Goal: Task Accomplishment & Management: Manage account settings

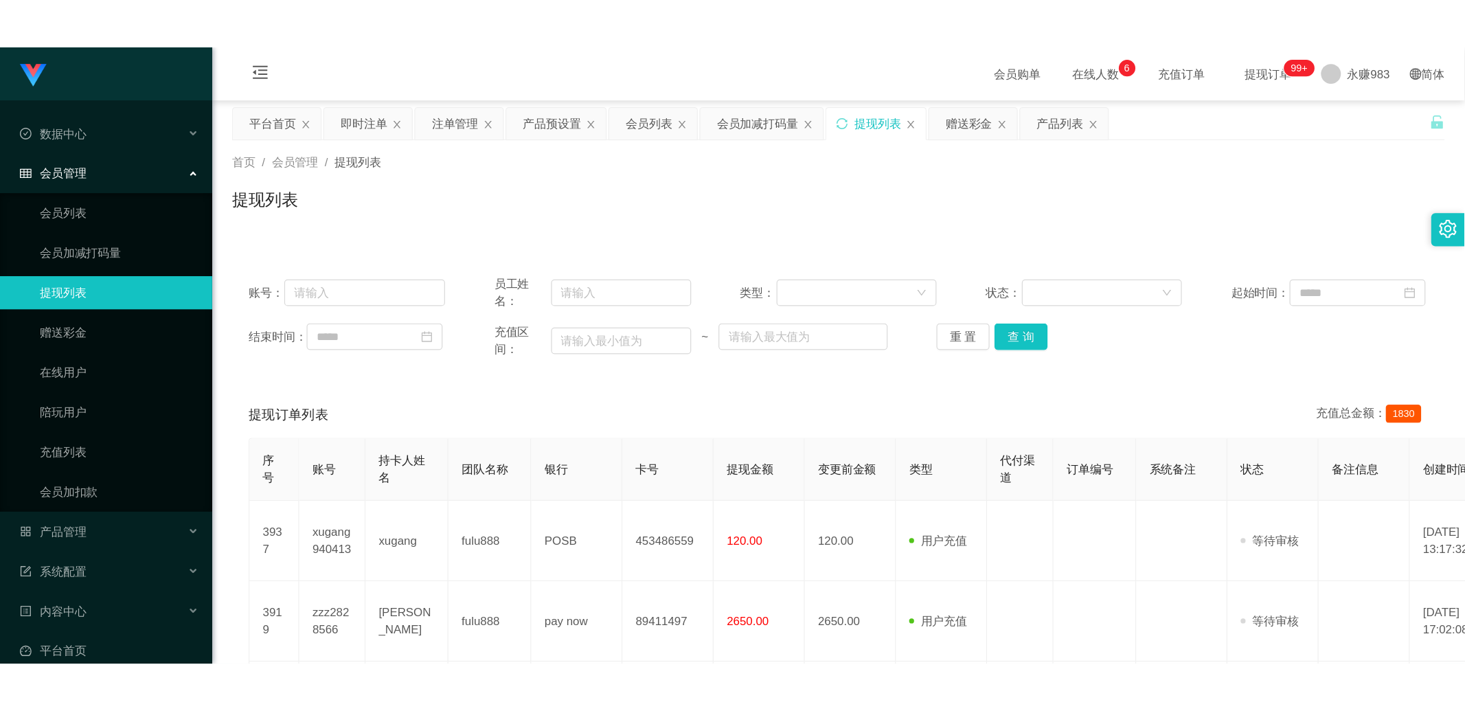
scroll to position [76, 0]
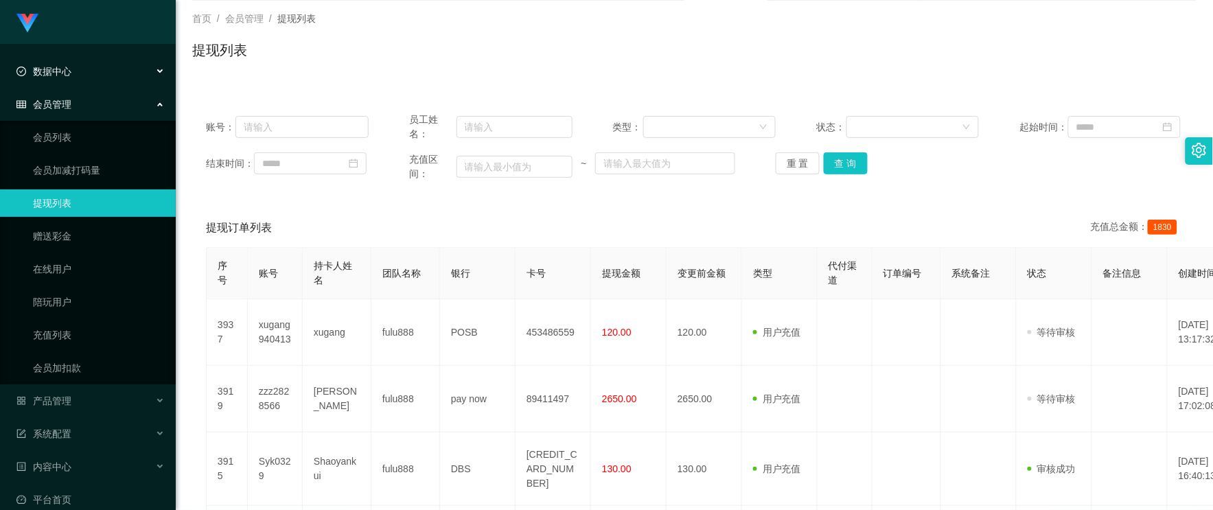
click at [81, 73] on div "数据中心" at bounding box center [88, 71] width 176 height 27
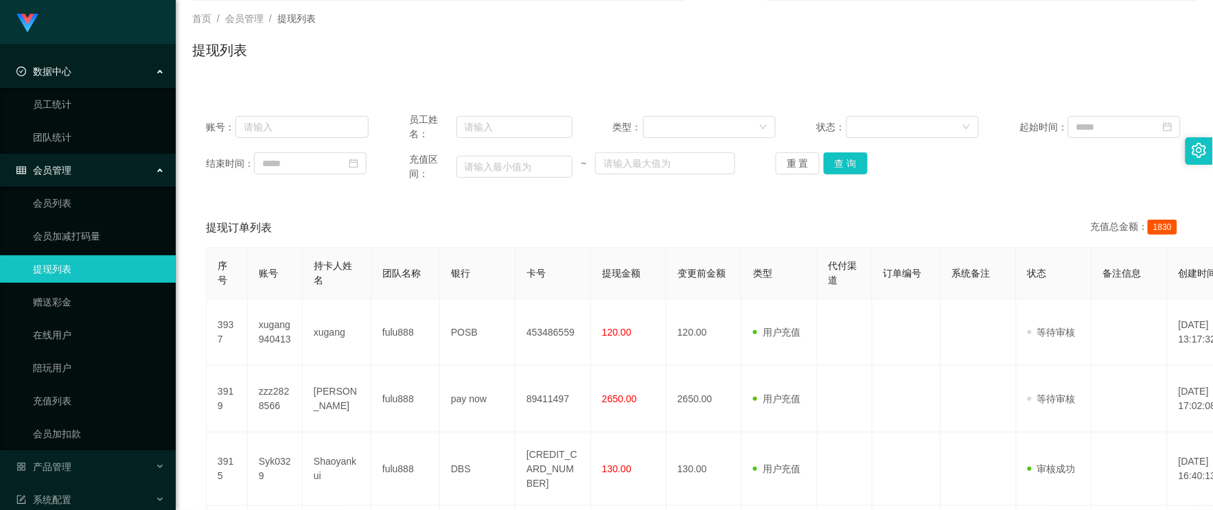
click at [81, 73] on div "数据中心" at bounding box center [88, 71] width 176 height 27
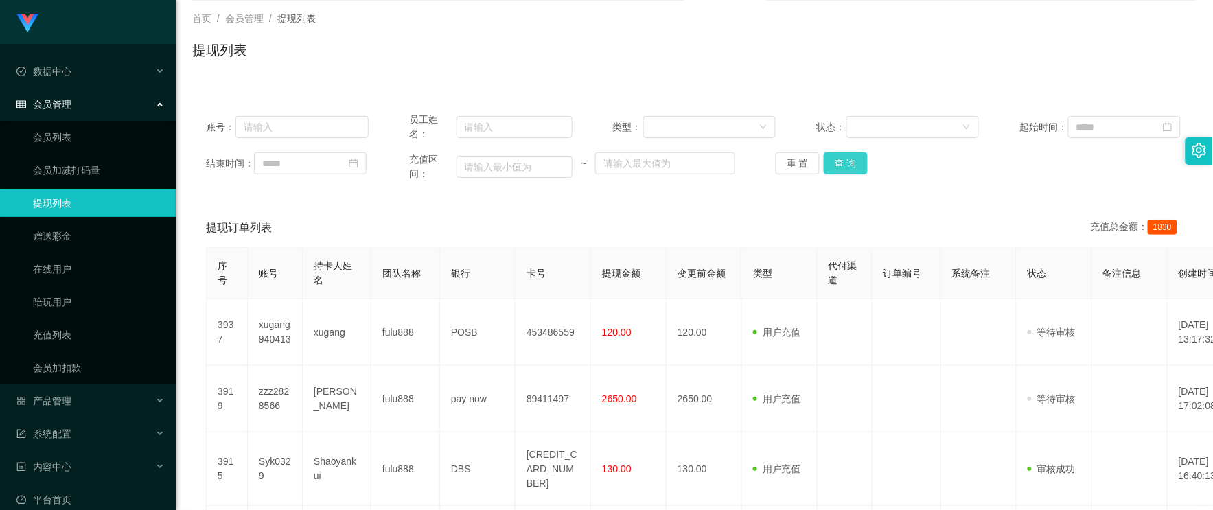
click at [845, 160] on button "查 询" at bounding box center [846, 163] width 44 height 22
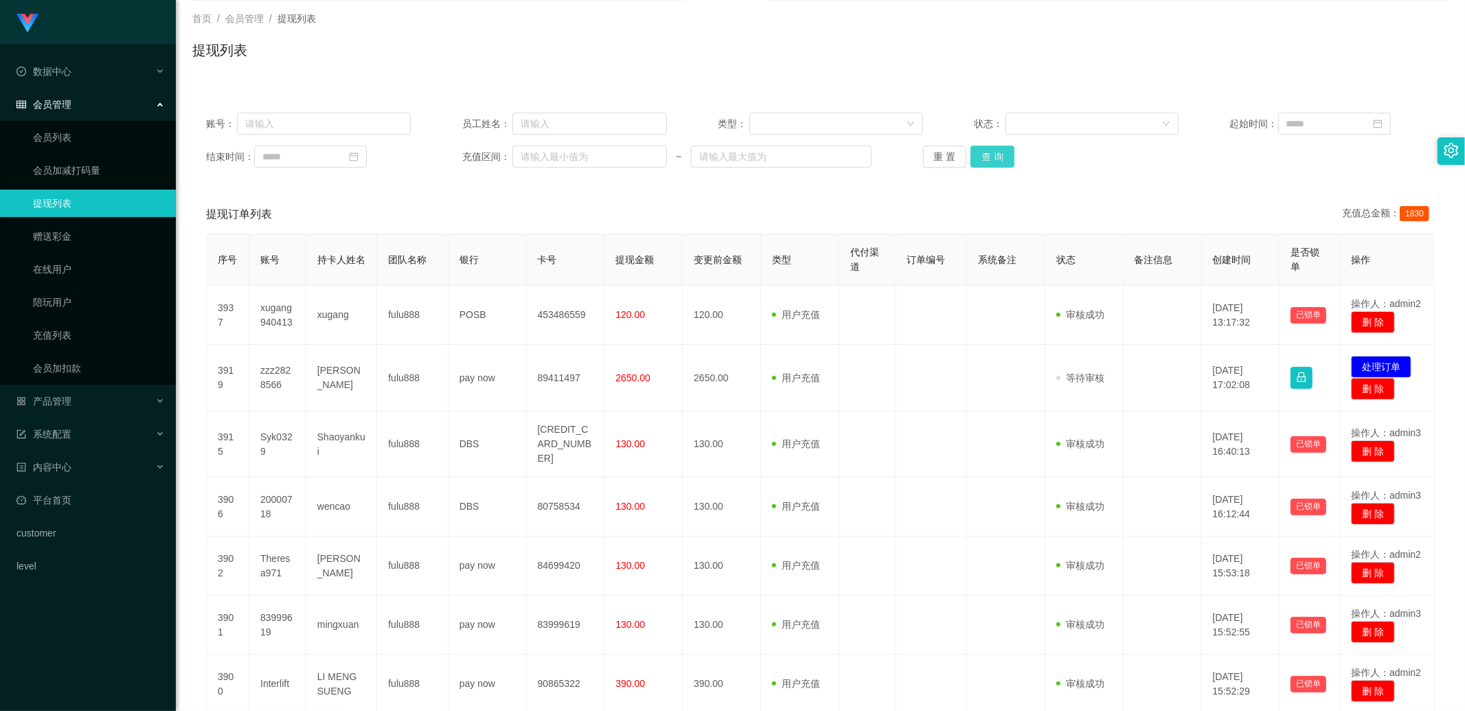
click at [984, 155] on button "查 询" at bounding box center [992, 157] width 44 height 22
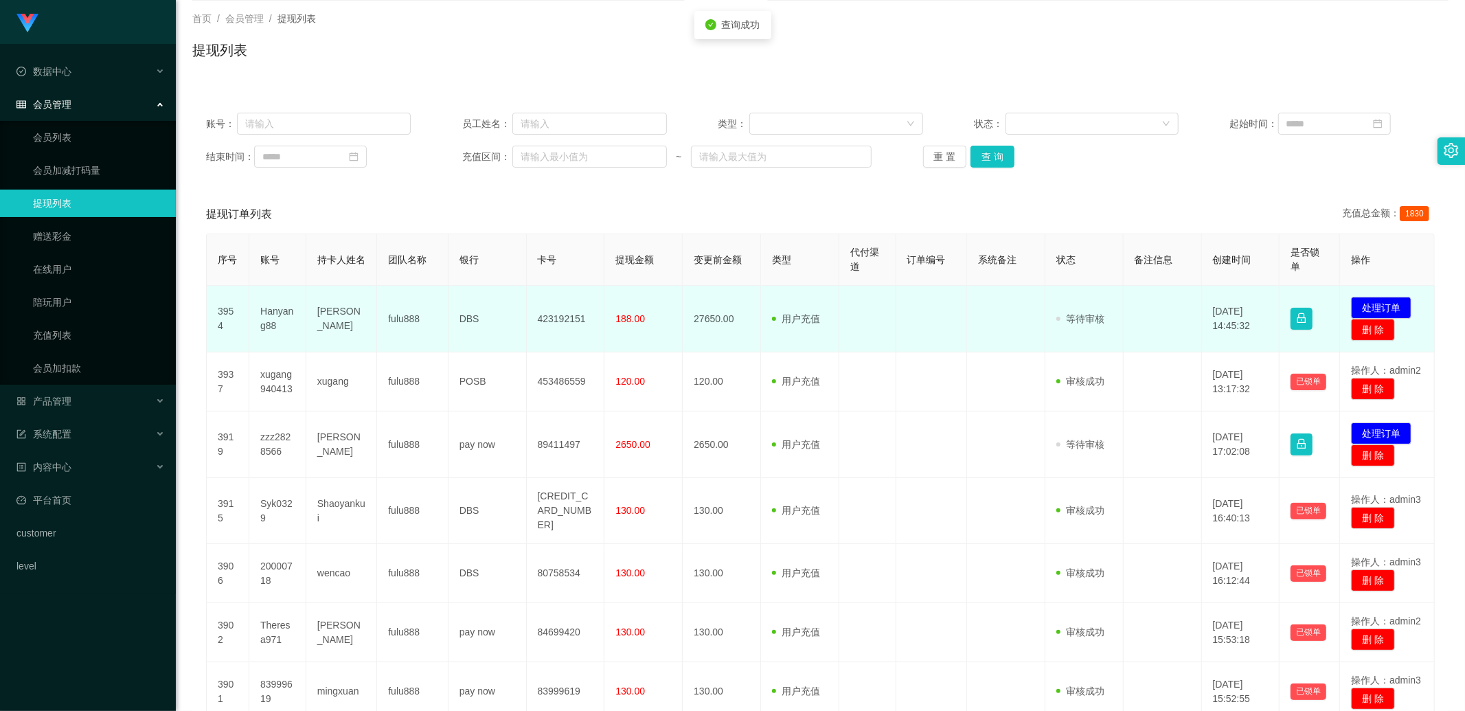
click at [273, 317] on td "Hanyang88" at bounding box center [277, 319] width 57 height 67
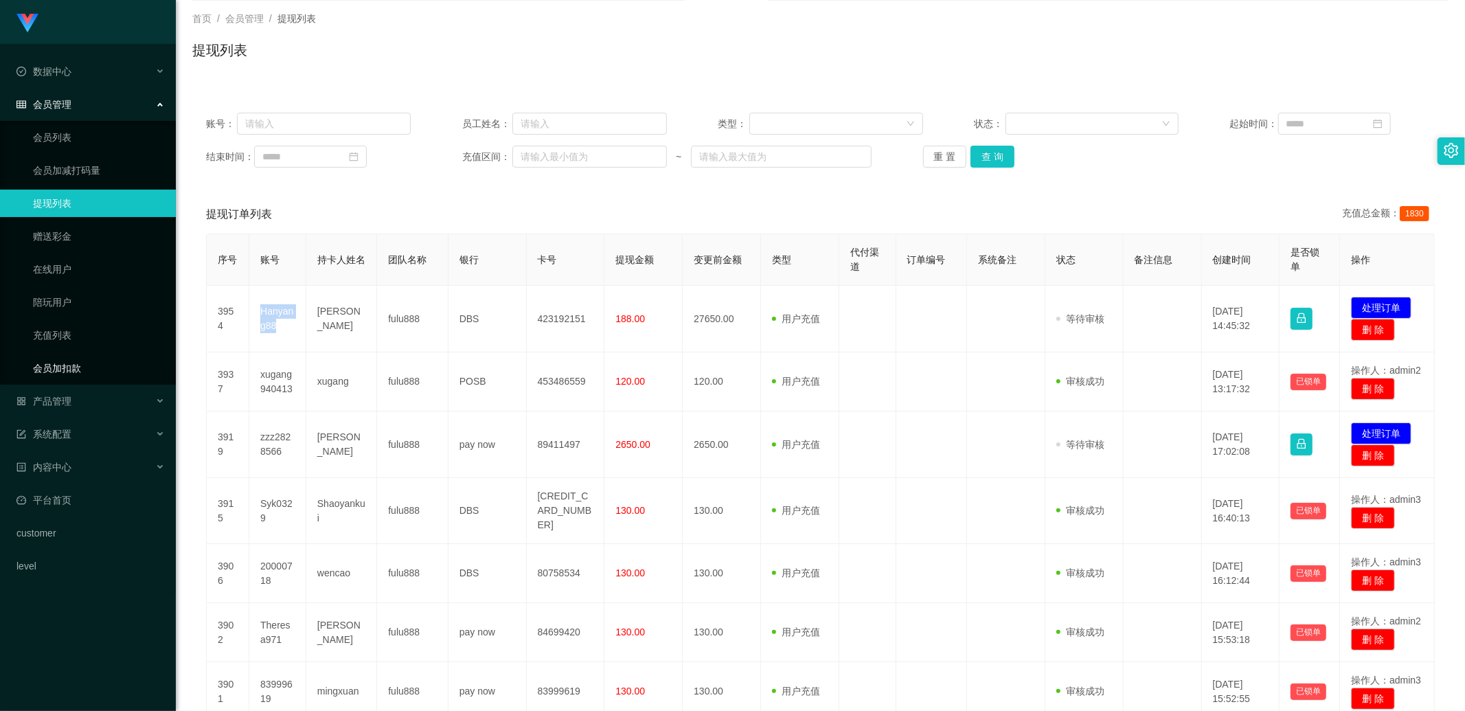
copy td "Hanyang88"
click at [999, 157] on button "查 询" at bounding box center [992, 157] width 44 height 22
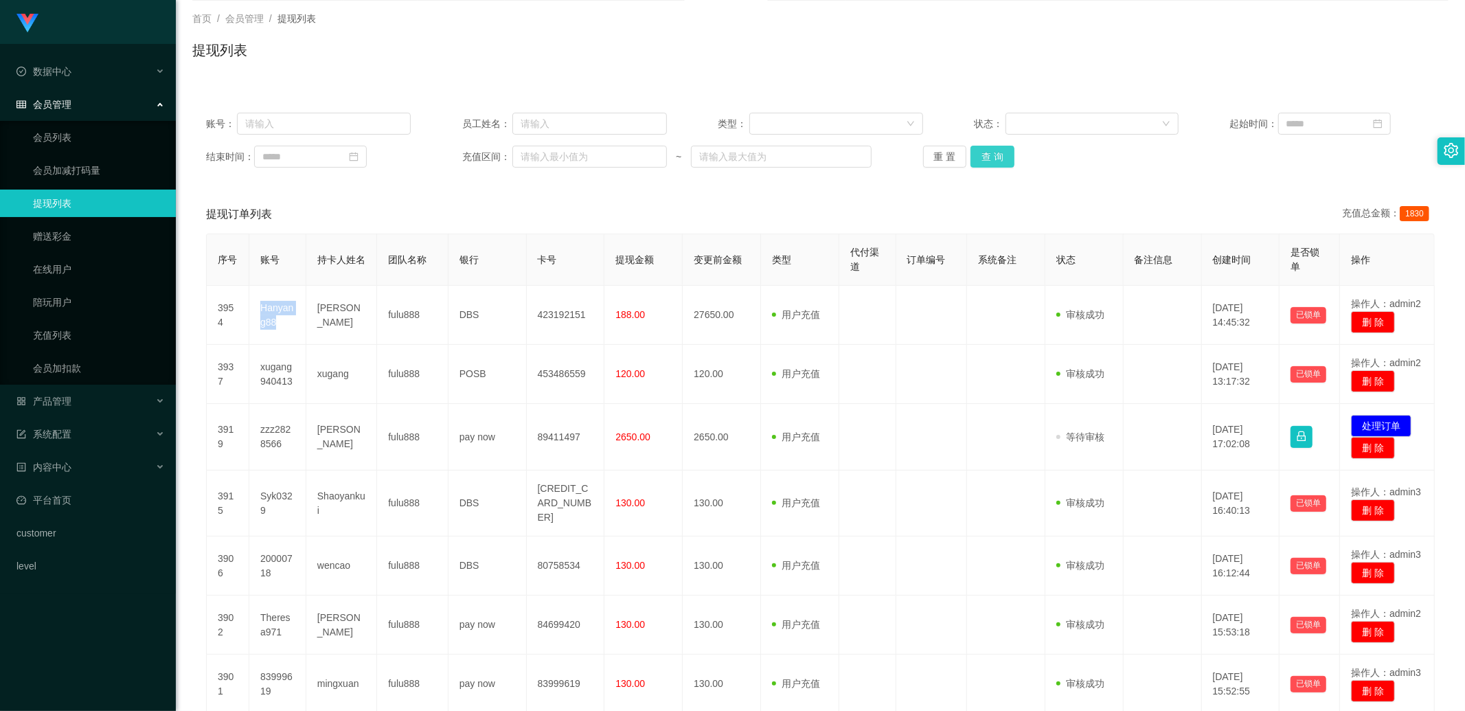
click at [988, 159] on button "查 询" at bounding box center [992, 157] width 44 height 22
click at [937, 158] on button "重 置" at bounding box center [945, 157] width 44 height 22
click at [990, 157] on button "查 询" at bounding box center [992, 157] width 44 height 22
click at [1005, 159] on button "查 询" at bounding box center [992, 157] width 44 height 22
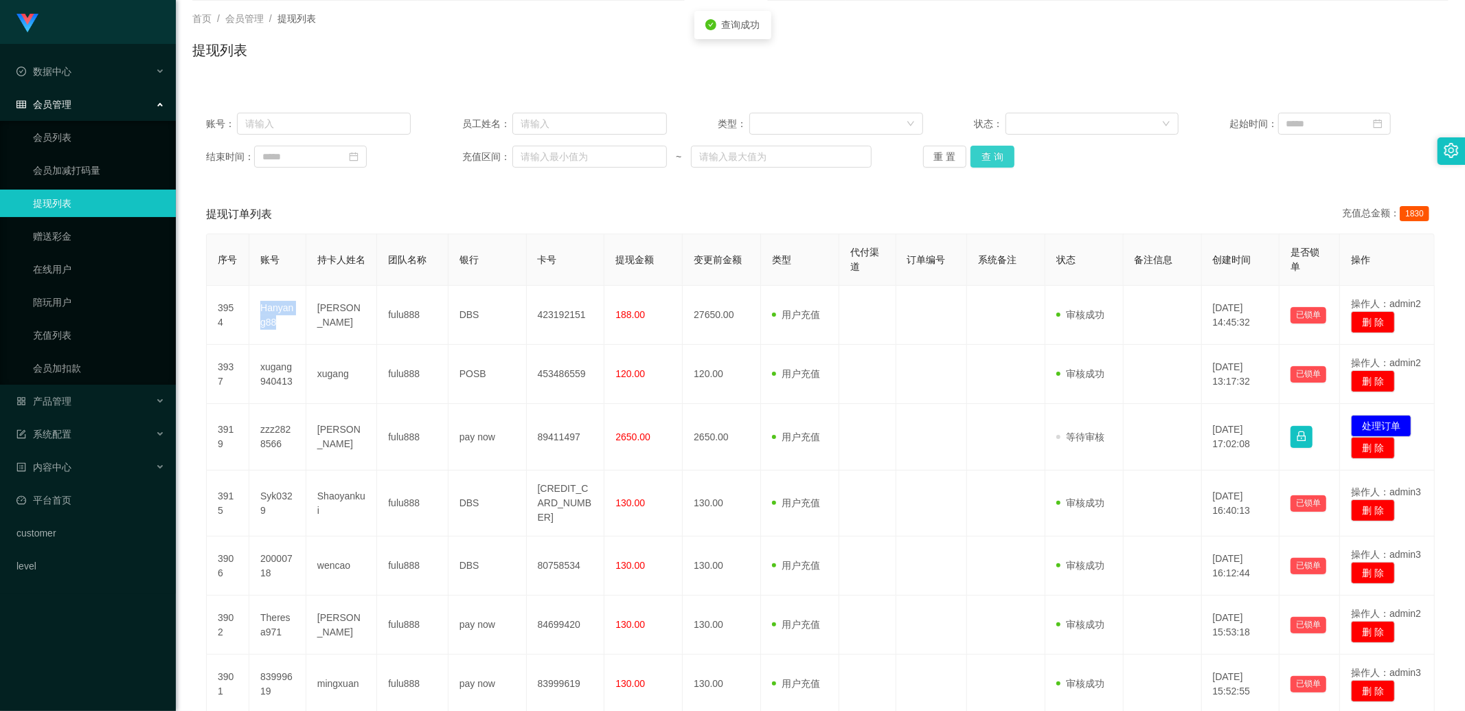
click at [1005, 159] on button "查 询" at bounding box center [992, 157] width 44 height 22
click at [996, 159] on button "查 询" at bounding box center [992, 157] width 44 height 22
click at [996, 157] on button "查 询" at bounding box center [992, 157] width 44 height 22
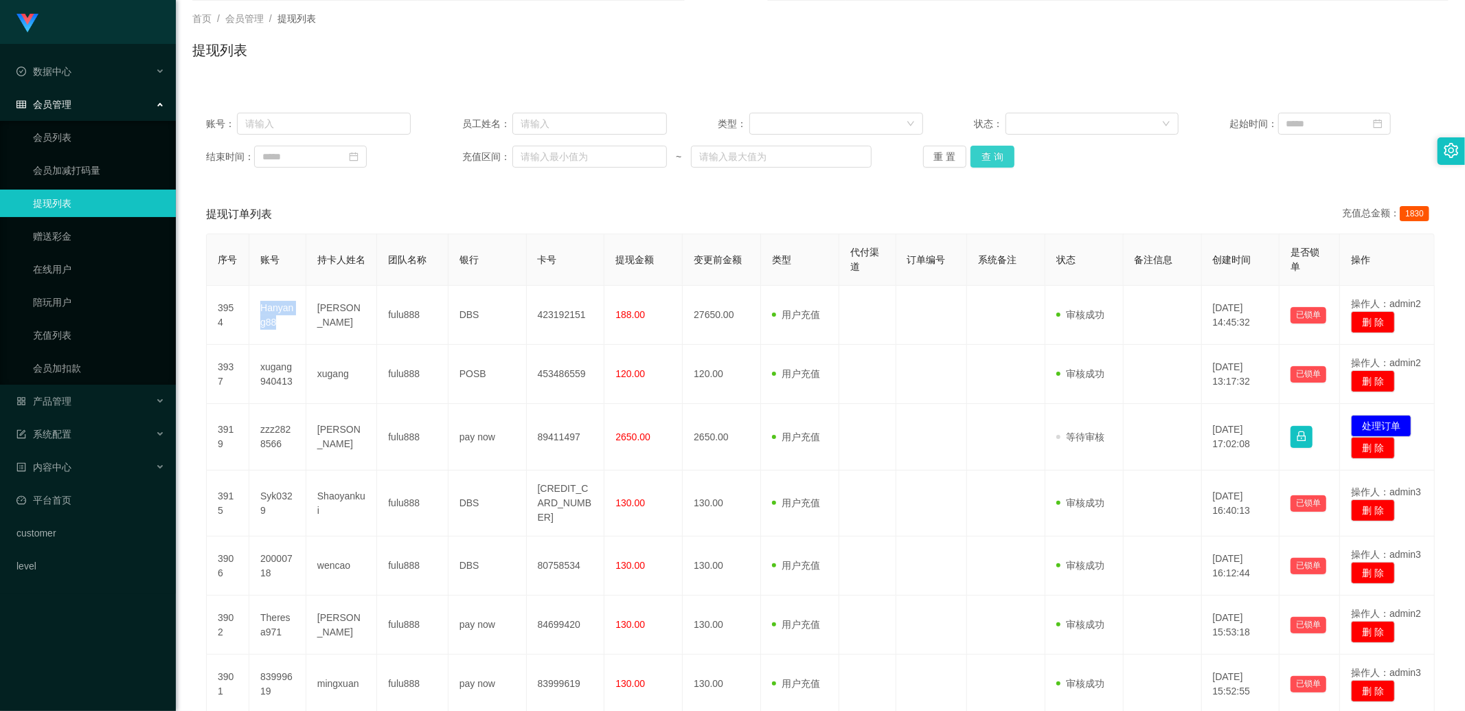
click at [994, 155] on button "查 询" at bounding box center [992, 157] width 44 height 22
click at [931, 155] on button "重 置" at bounding box center [945, 157] width 44 height 22
click at [948, 155] on button "重 置" at bounding box center [945, 157] width 44 height 22
click at [948, 155] on button "重 置" at bounding box center [952, 157] width 59 height 22
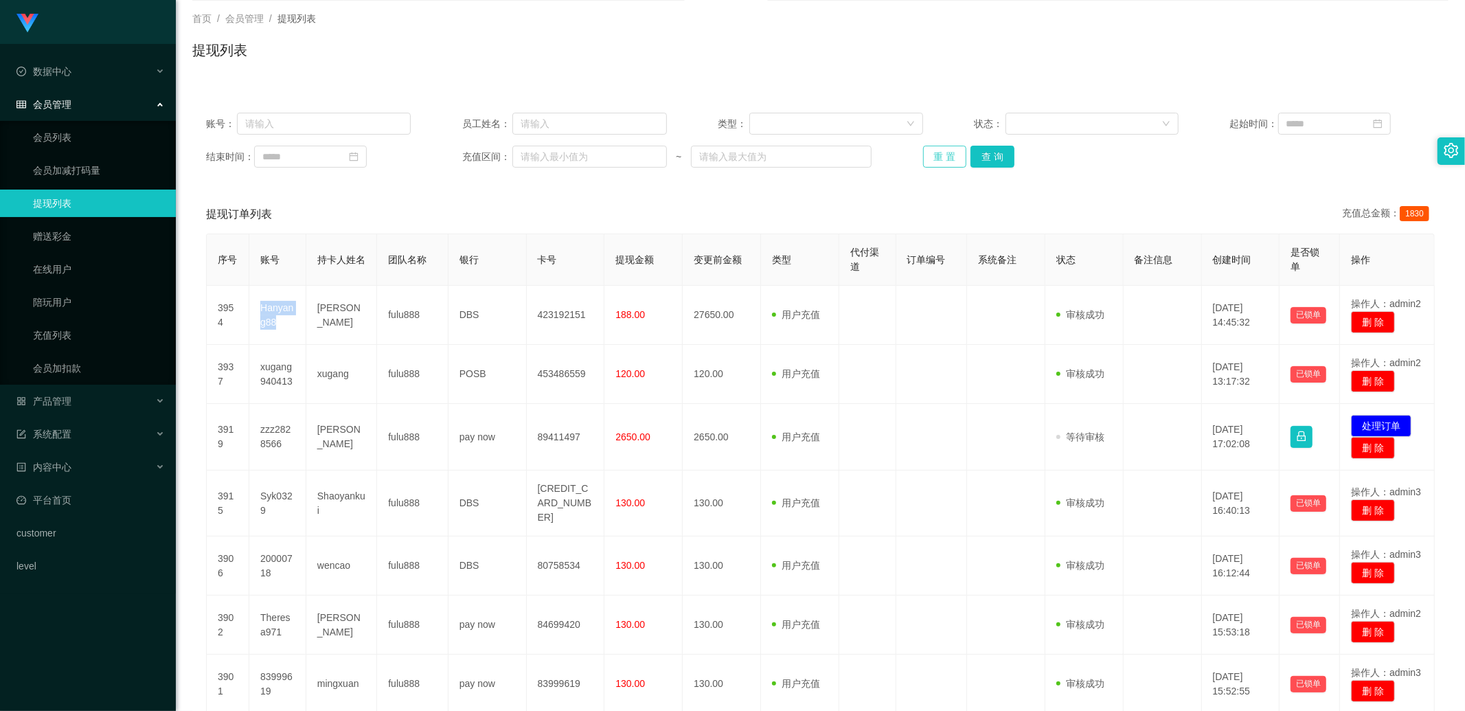
click at [937, 160] on button "重 置" at bounding box center [945, 157] width 44 height 22
click at [937, 160] on div "重 置 查 询" at bounding box center [1025, 157] width 205 height 22
click at [986, 147] on button "查 询" at bounding box center [992, 157] width 44 height 22
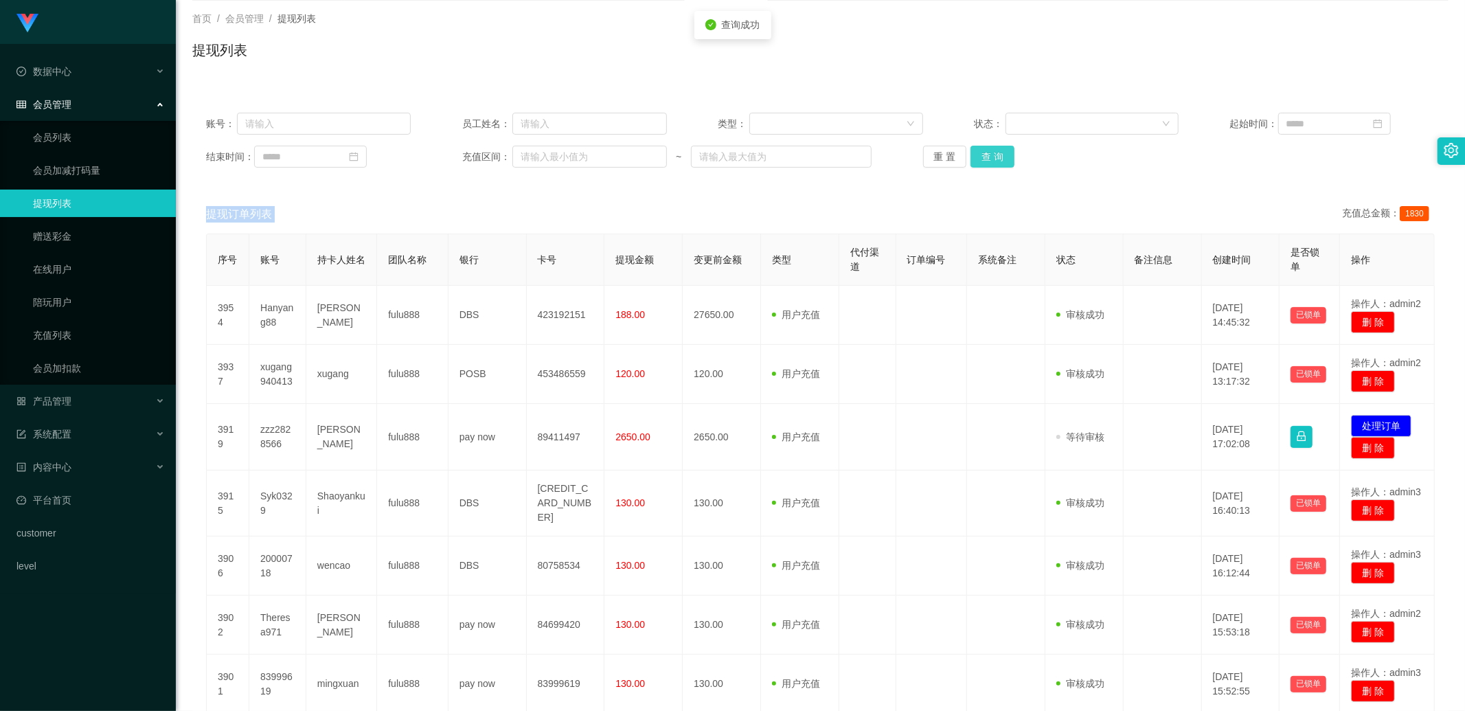
click at [987, 147] on button "查 询" at bounding box center [992, 157] width 44 height 22
click at [950, 146] on button "重 置" at bounding box center [945, 157] width 44 height 22
click at [951, 154] on button "重 置" at bounding box center [945, 157] width 44 height 22
click at [997, 152] on button "查 询" at bounding box center [992, 157] width 44 height 22
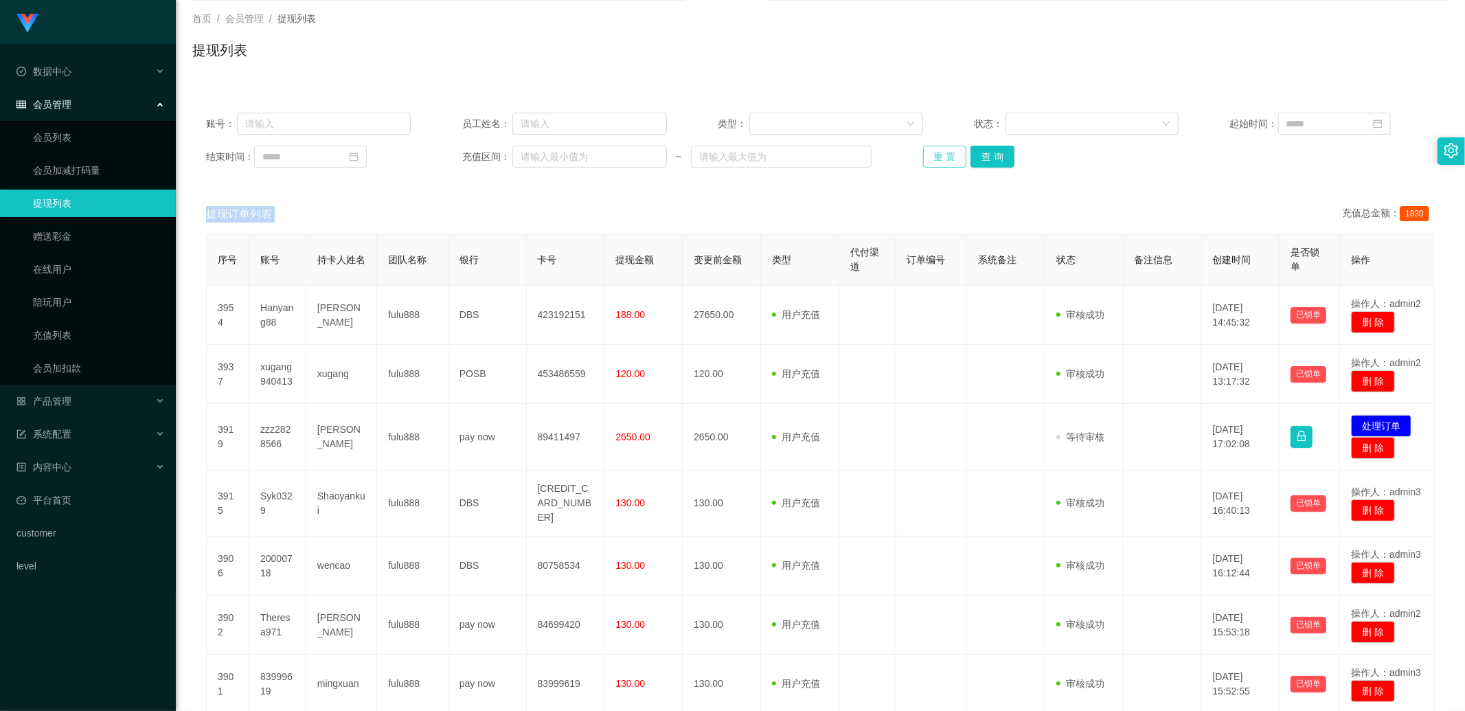
click at [948, 153] on button "重 置" at bounding box center [945, 157] width 44 height 22
click at [788, 201] on div "提现订单列表 充值总金额： 1830" at bounding box center [820, 214] width 1229 height 38
click at [983, 158] on button "查 询" at bounding box center [992, 157] width 44 height 22
click at [930, 205] on div "提现订单列表 充值总金额： 1830" at bounding box center [820, 214] width 1229 height 38
click at [949, 146] on button "重 置" at bounding box center [945, 157] width 44 height 22
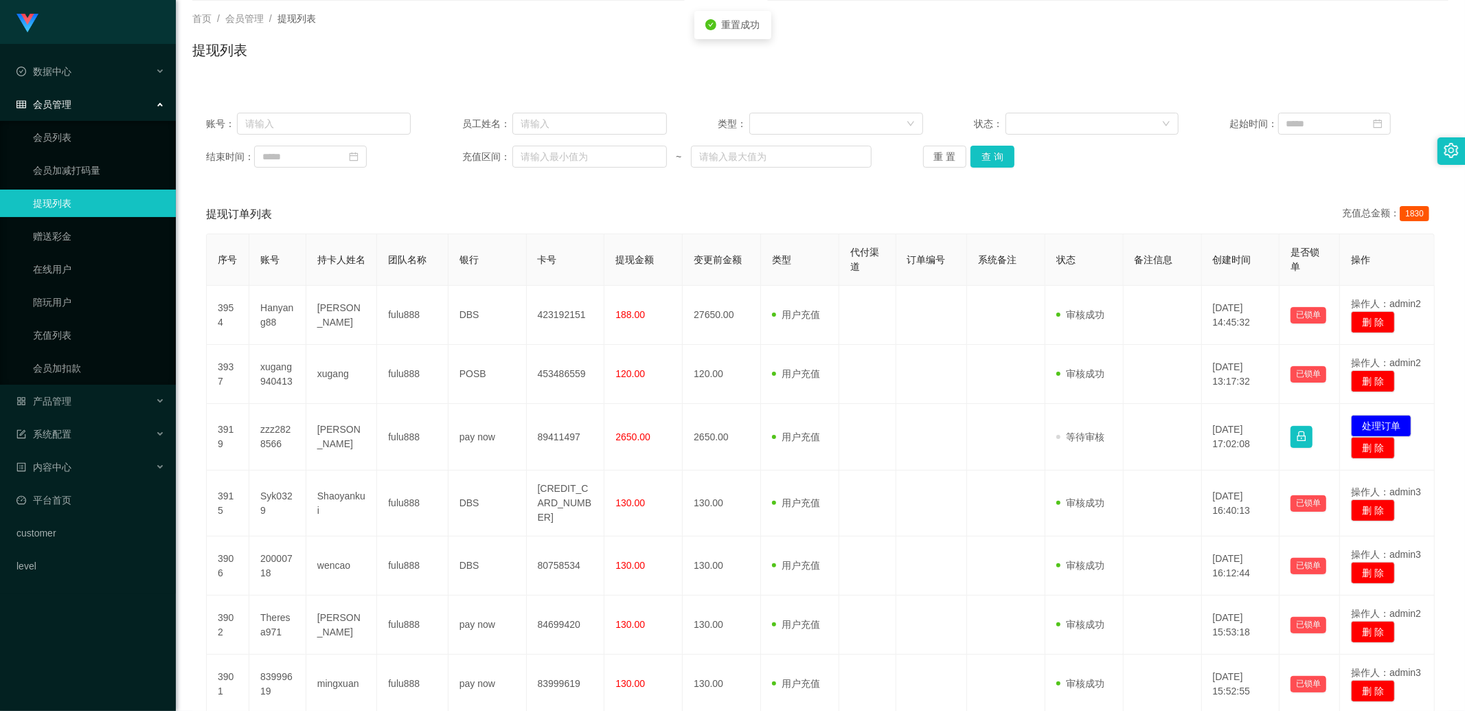
click at [936, 170] on div "账号： 员工姓名： 类型： 状态： 起始时间： 结束时间： 充值区间： ~ 重 置 查 询" at bounding box center [820, 140] width 1256 height 82
click at [937, 155] on button "重 置" at bounding box center [945, 157] width 44 height 22
click at [937, 155] on div "重 置 查 询" at bounding box center [1025, 157] width 205 height 22
click at [937, 155] on button "重 置" at bounding box center [945, 157] width 44 height 22
click at [937, 155] on div "重 置 查 询" at bounding box center [1025, 157] width 205 height 22
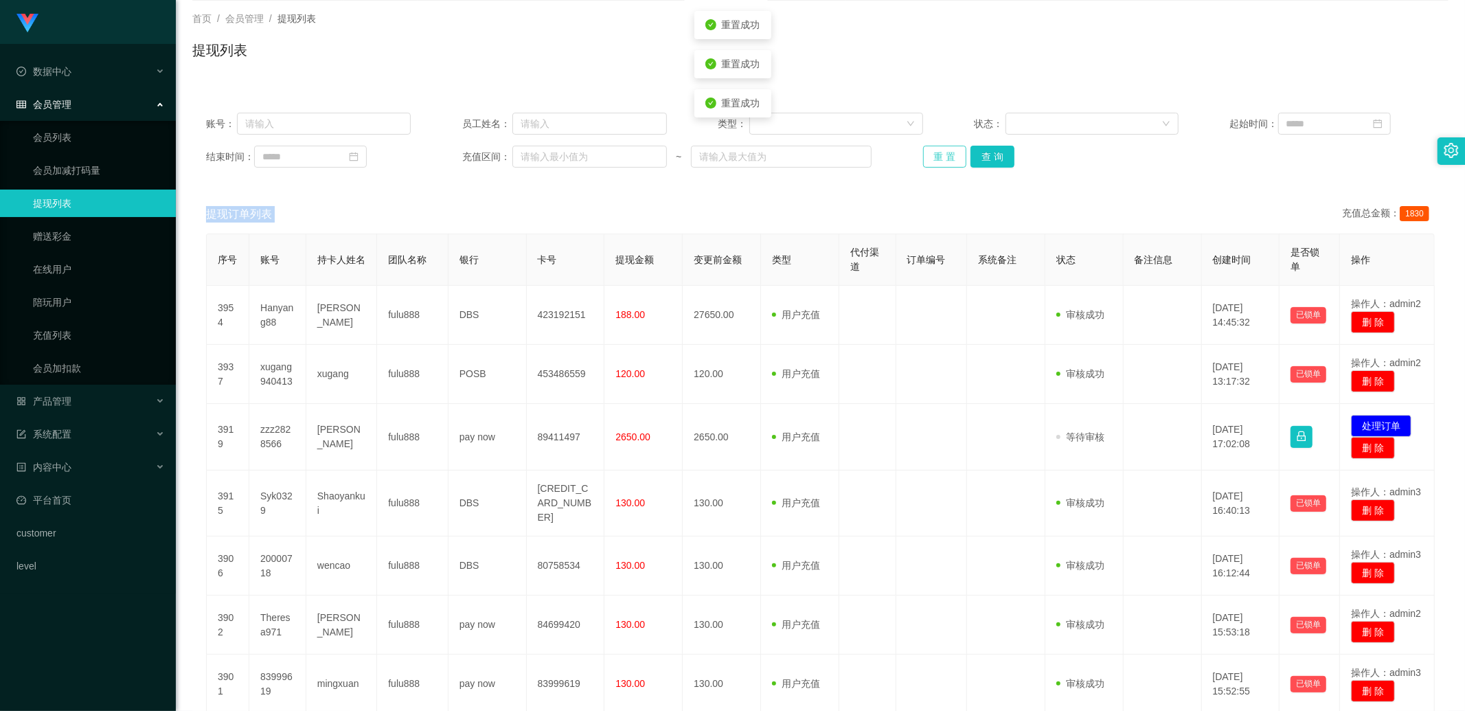
click at [937, 155] on button "重 置" at bounding box center [945, 157] width 44 height 22
click at [937, 155] on div "重 置 查 询" at bounding box center [1025, 157] width 205 height 22
click at [937, 155] on button "重 置" at bounding box center [945, 157] width 44 height 22
click at [938, 155] on div "重 置 查 询" at bounding box center [1025, 157] width 205 height 22
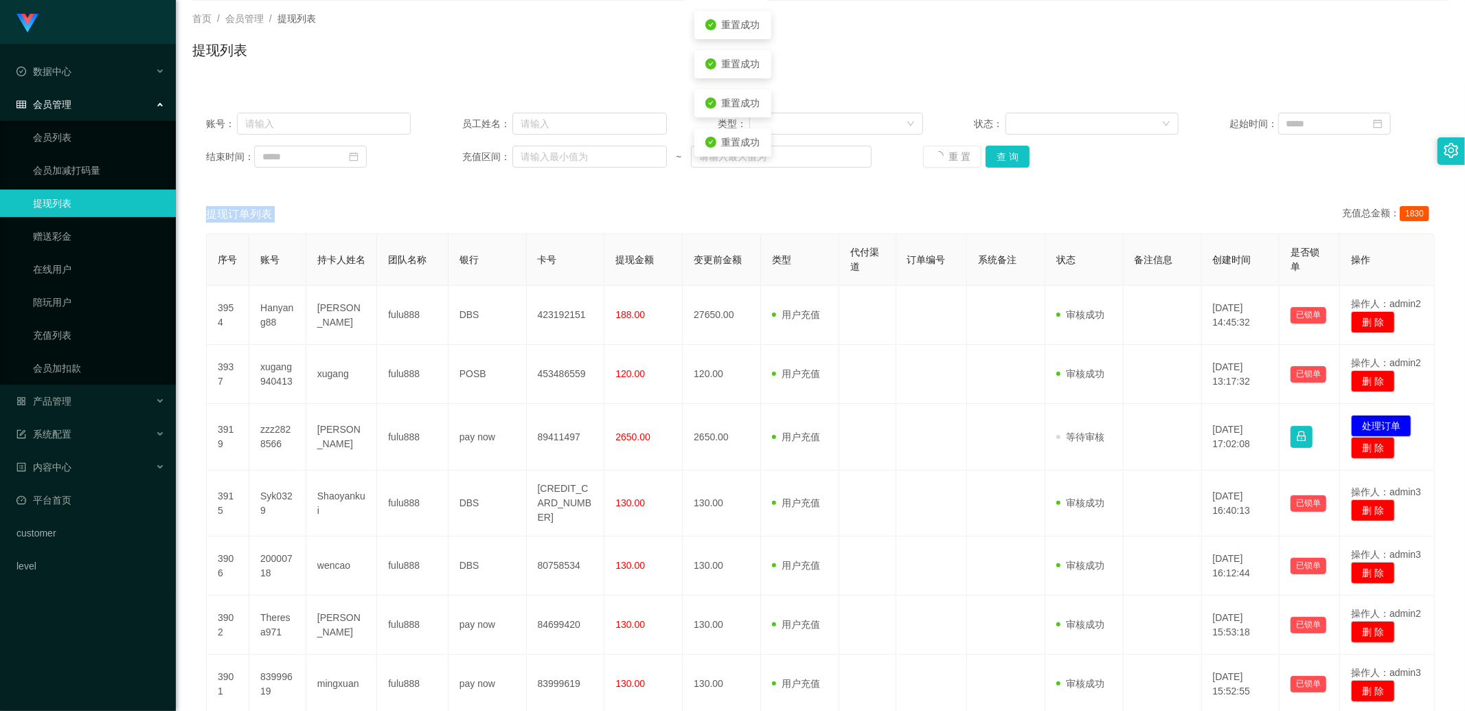
click at [938, 155] on div "重 置 查 询" at bounding box center [1025, 157] width 205 height 22
click at [939, 153] on button "重 置" at bounding box center [945, 157] width 44 height 22
click at [941, 153] on div "重 置 查 询" at bounding box center [1025, 157] width 205 height 22
click at [941, 153] on button "重 置" at bounding box center [945, 157] width 44 height 22
click at [941, 153] on div "重 置 查 询" at bounding box center [1025, 157] width 205 height 22
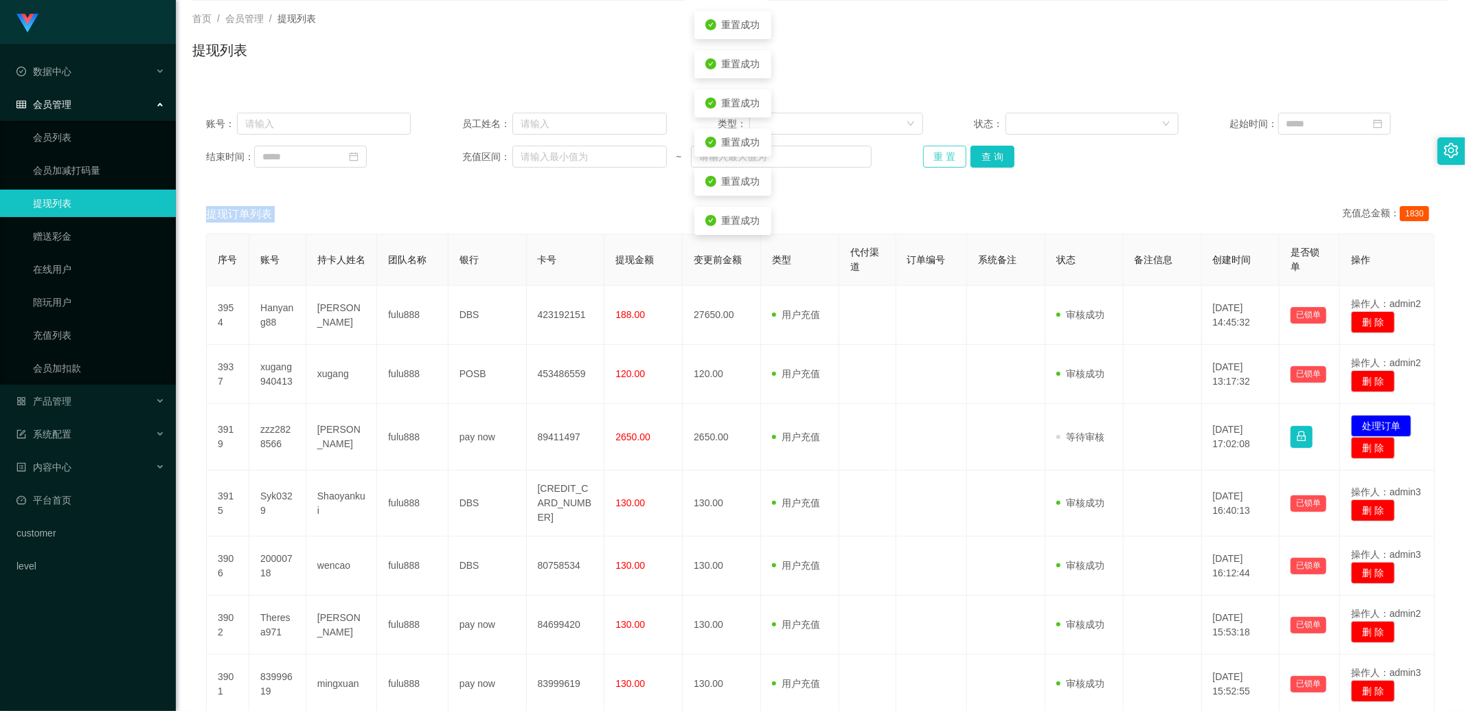
click at [941, 153] on button "重 置" at bounding box center [945, 157] width 44 height 22
click at [941, 153] on div "重 置 查 询" at bounding box center [1025, 157] width 205 height 22
click at [941, 153] on button "重 置" at bounding box center [945, 157] width 44 height 22
click at [941, 153] on button "重 置" at bounding box center [952, 157] width 59 height 22
click at [941, 153] on button "重 置" at bounding box center [945, 157] width 44 height 22
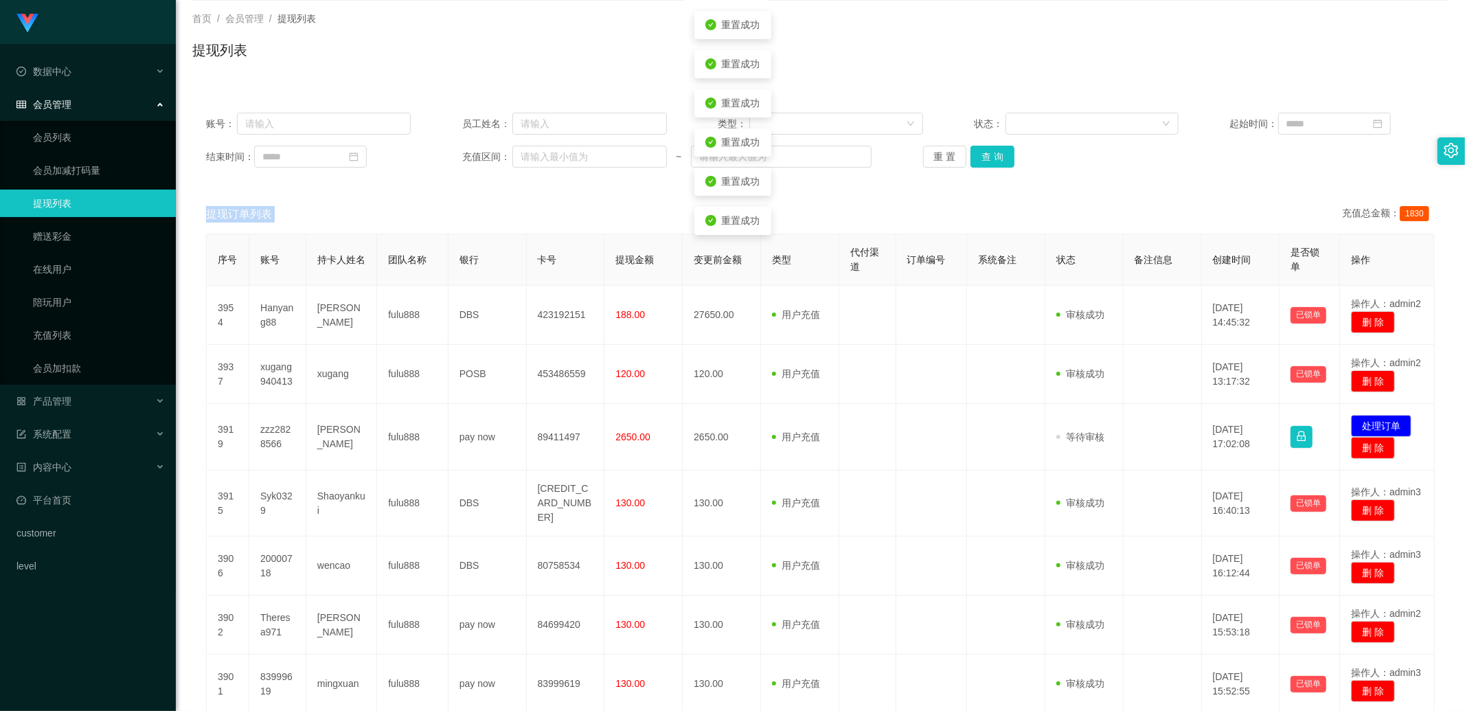
click at [941, 153] on div "重 置 查 询" at bounding box center [1025, 157] width 205 height 22
click at [941, 153] on button "重 置" at bounding box center [945, 157] width 44 height 22
click at [941, 153] on div "重 置 查 询" at bounding box center [1025, 157] width 205 height 22
click at [941, 153] on button "重 置" at bounding box center [945, 157] width 44 height 22
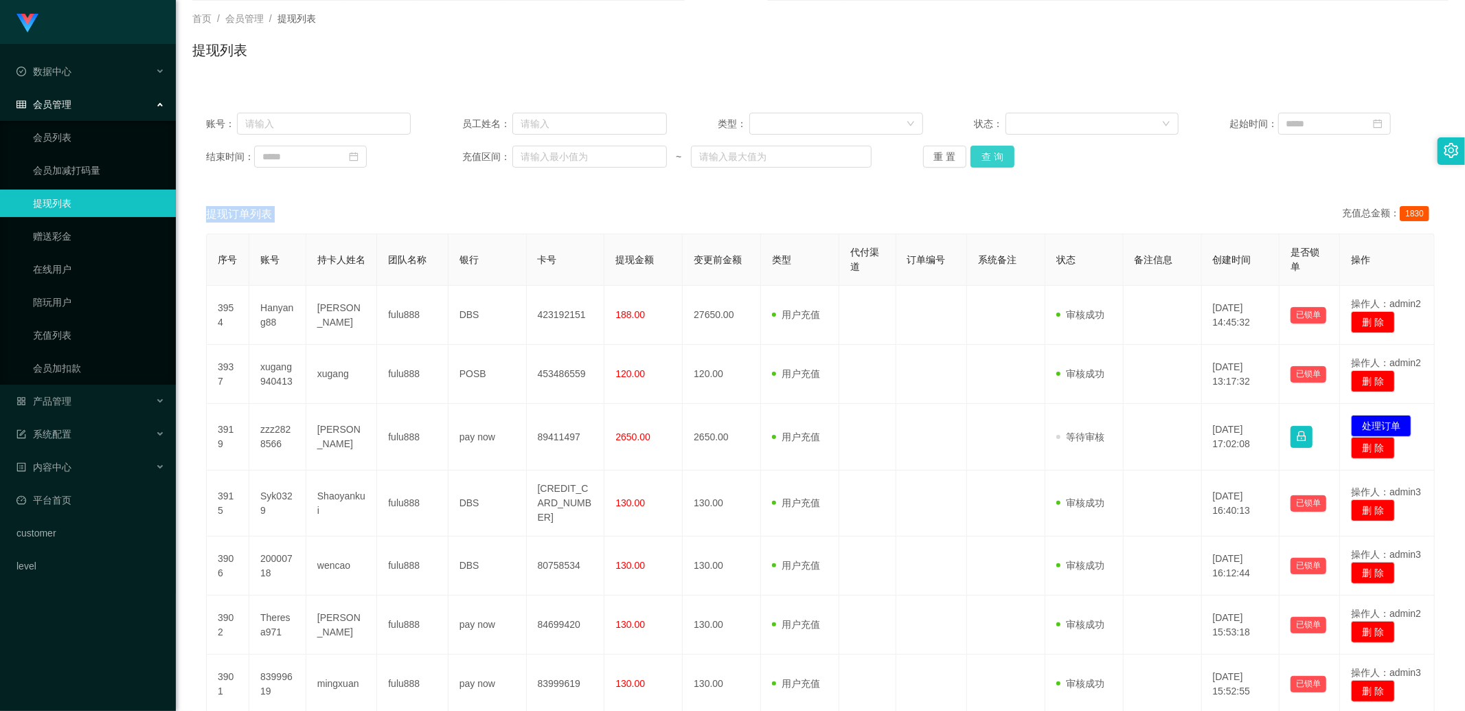
click at [992, 150] on button "查 询" at bounding box center [992, 157] width 44 height 22
click at [942, 154] on button "重 置" at bounding box center [945, 157] width 44 height 22
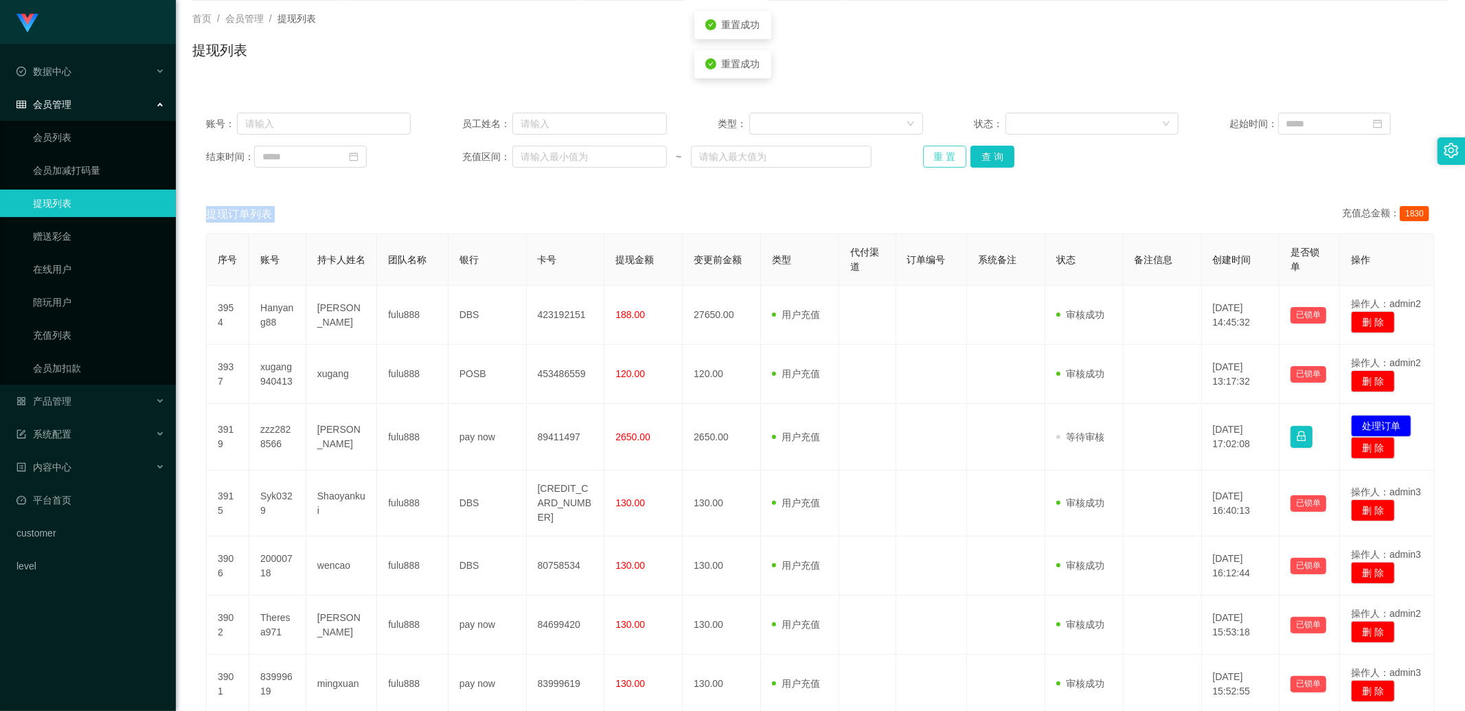
click at [942, 154] on button "重 置" at bounding box center [945, 157] width 44 height 22
drag, startPoint x: 933, startPoint y: 152, endPoint x: 939, endPoint y: 148, distance: 7.4
click at [931, 152] on button "重 置" at bounding box center [945, 157] width 44 height 22
click at [1000, 157] on button "查 询" at bounding box center [1007, 157] width 44 height 22
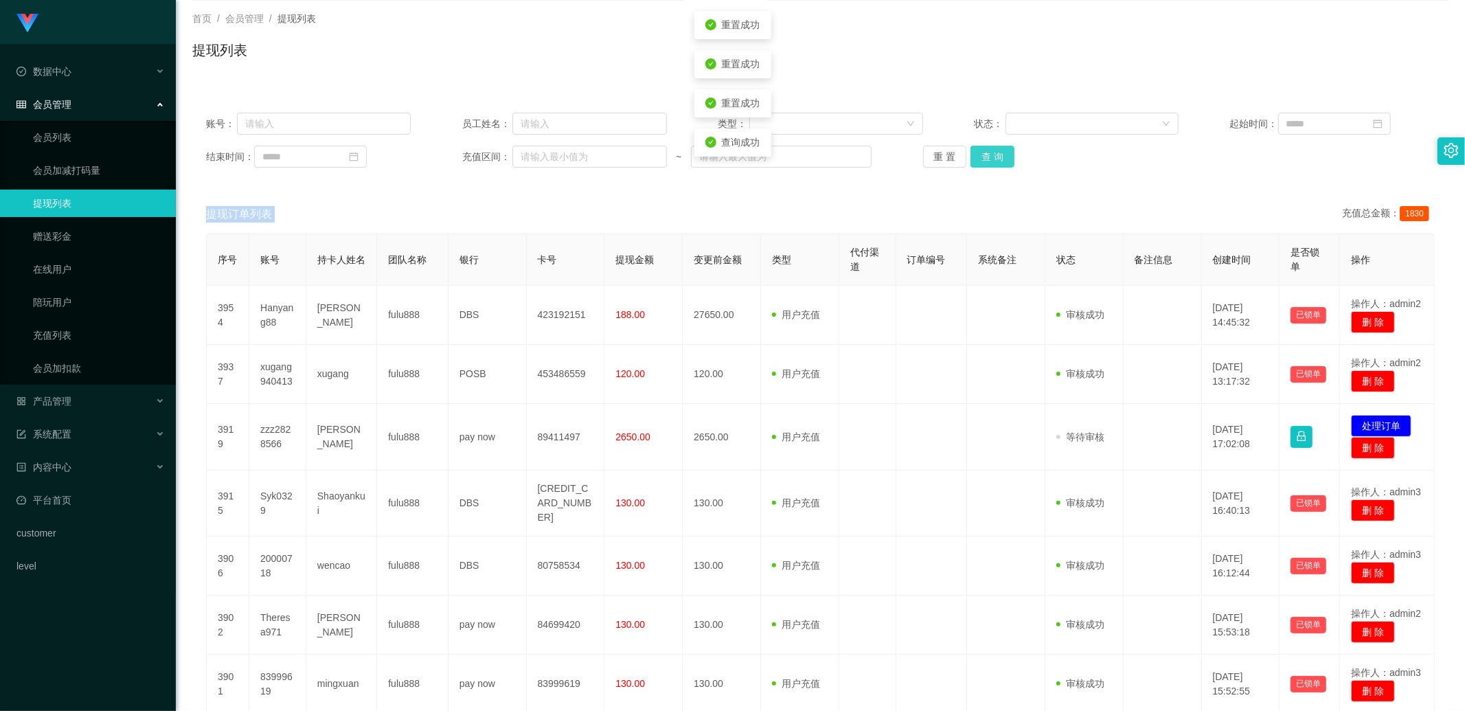
click at [1000, 157] on button "查 询" at bounding box center [992, 157] width 44 height 22
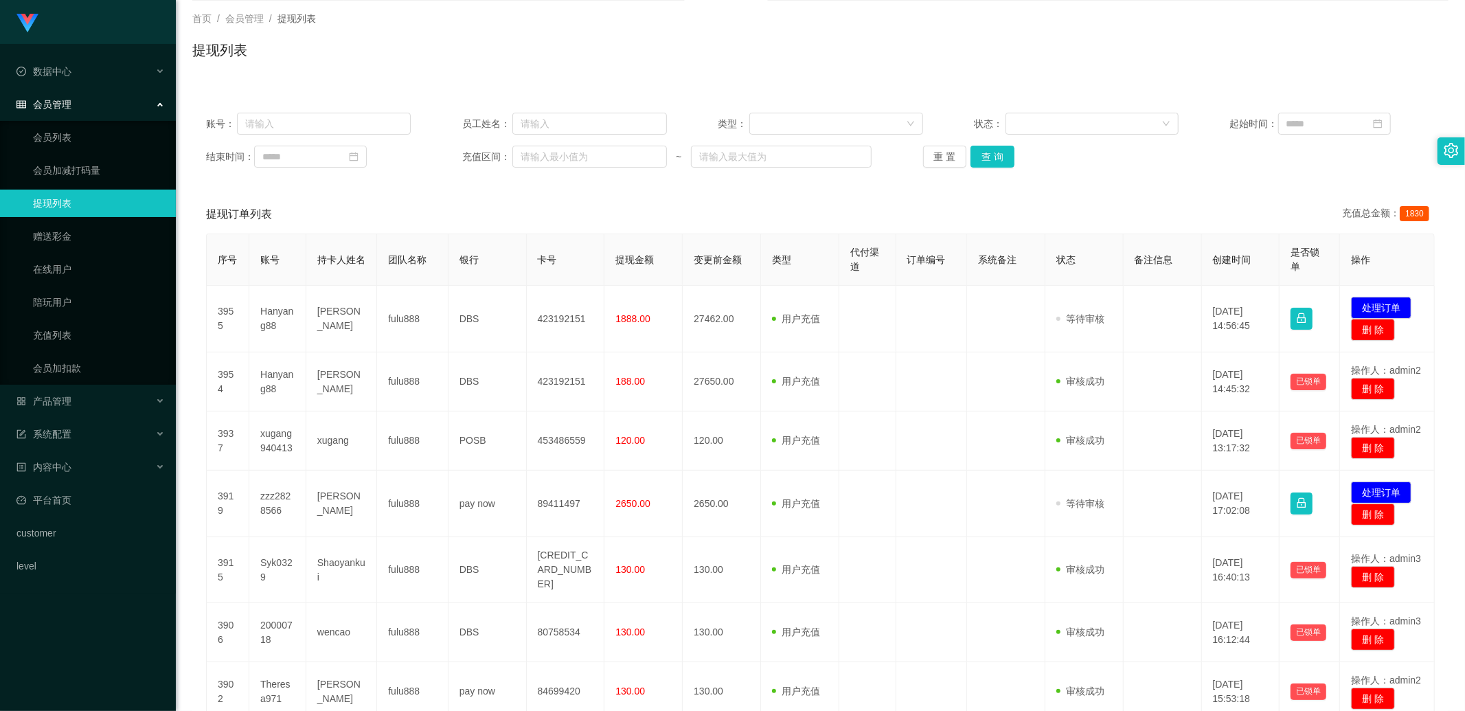
click at [95, 316] on ul "会员列表 会员加减打码量 提现列表 赠送彩金 在线用户 陪玩用户 充值列表 会员加扣款" at bounding box center [88, 253] width 176 height 264
click at [65, 296] on link "陪玩用户" at bounding box center [99, 301] width 132 height 27
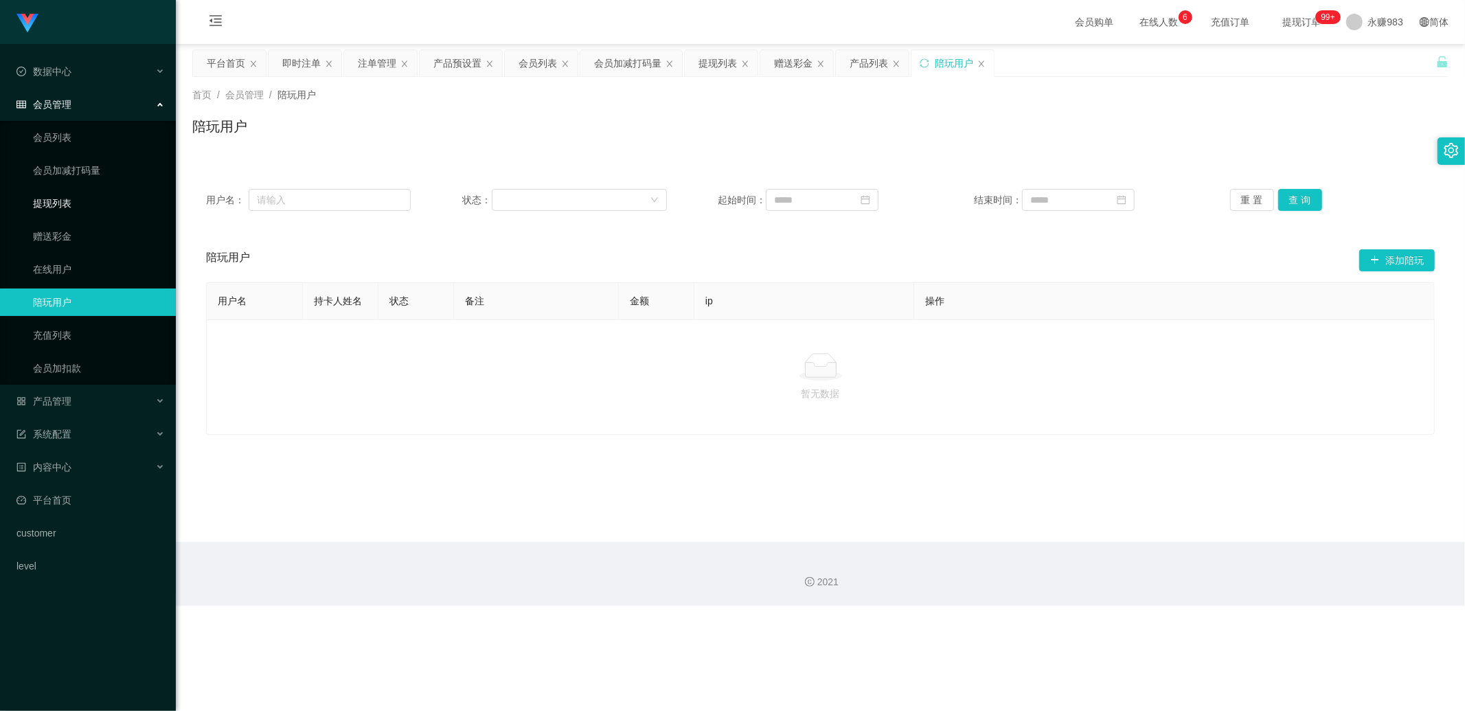
click at [74, 199] on link "提现列表" at bounding box center [99, 203] width 132 height 27
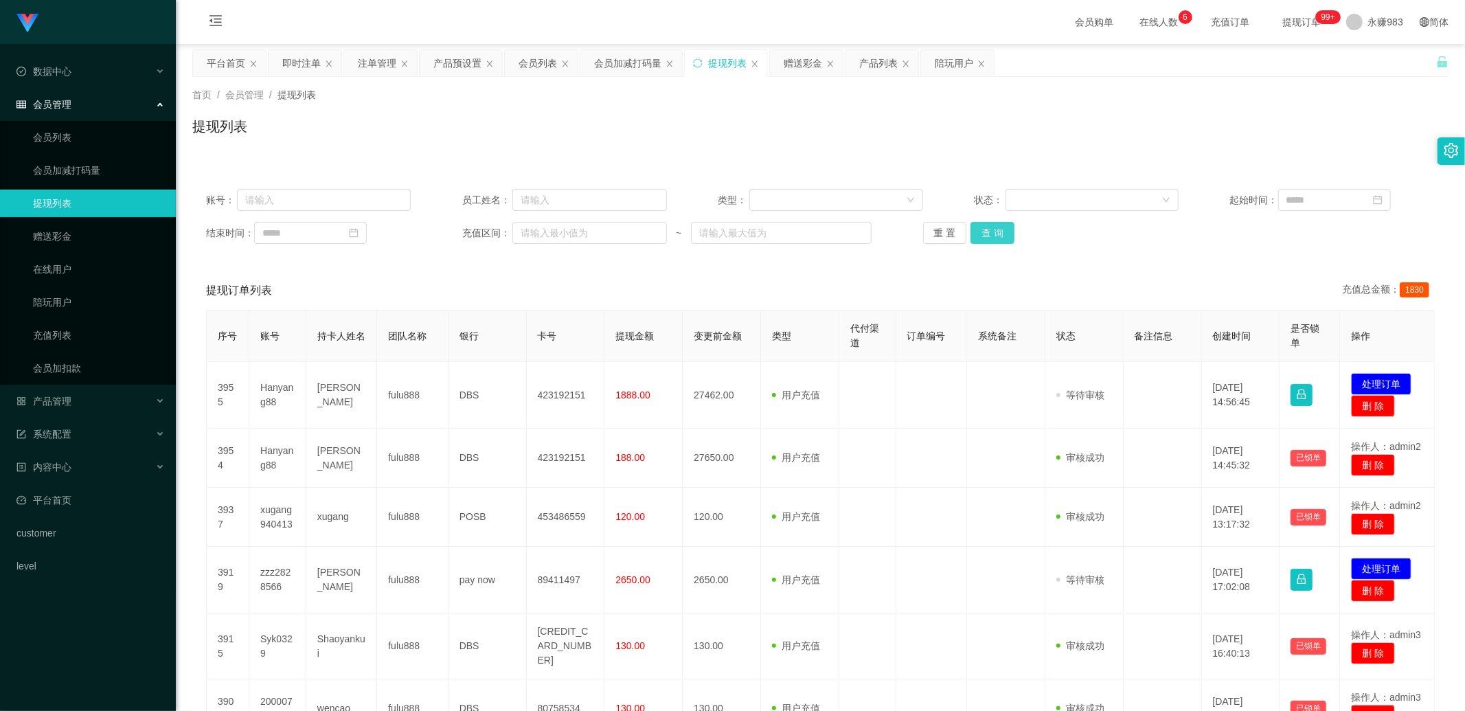
click at [1007, 229] on button "查 询" at bounding box center [992, 233] width 44 height 22
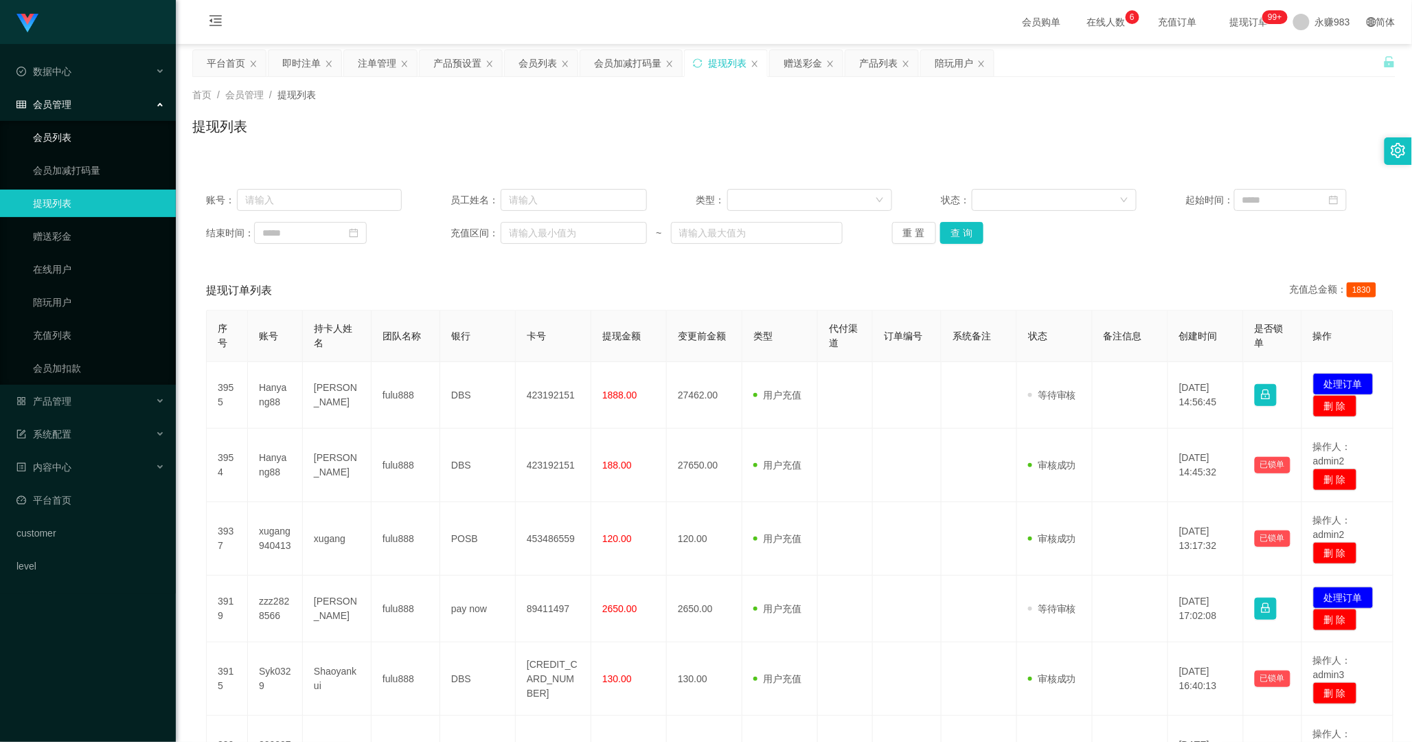
click at [64, 143] on link "会员列表" at bounding box center [99, 137] width 132 height 27
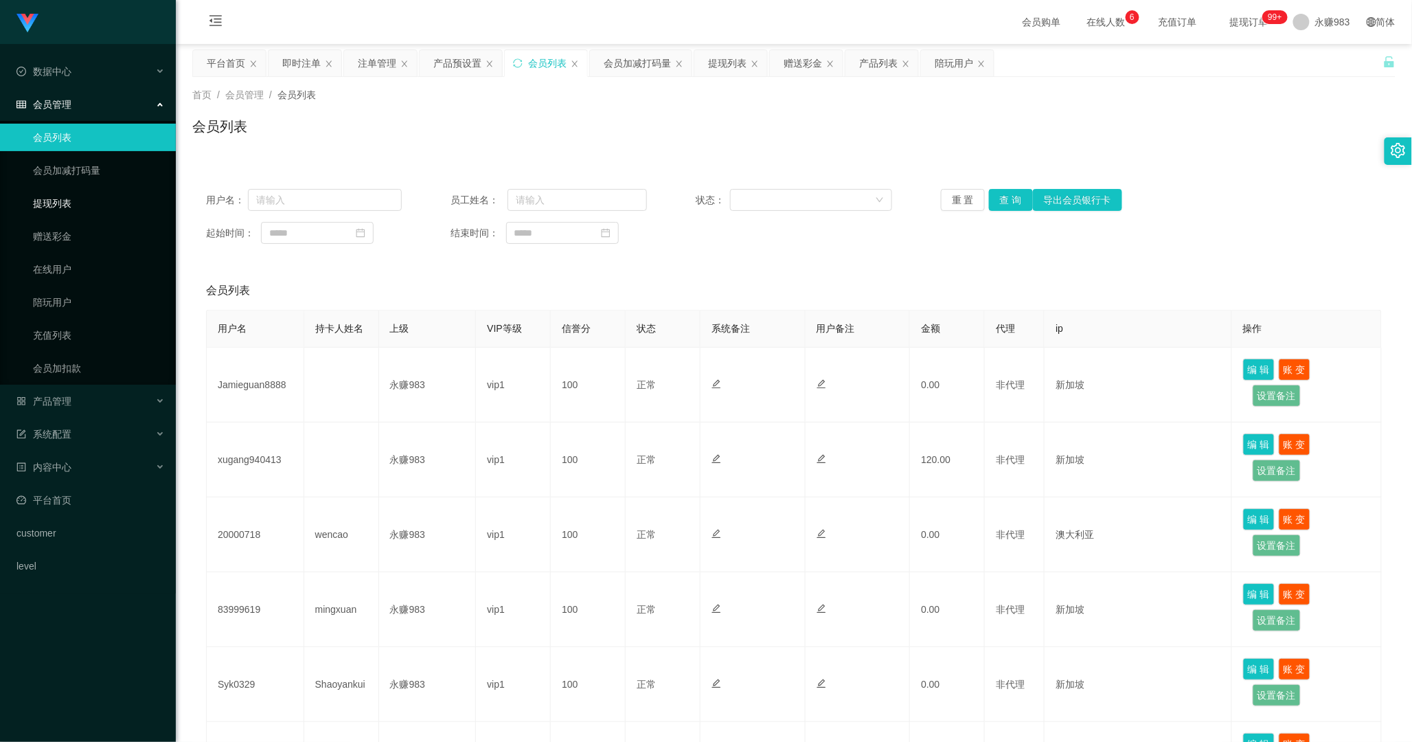
click at [62, 209] on link "提现列表" at bounding box center [99, 203] width 132 height 27
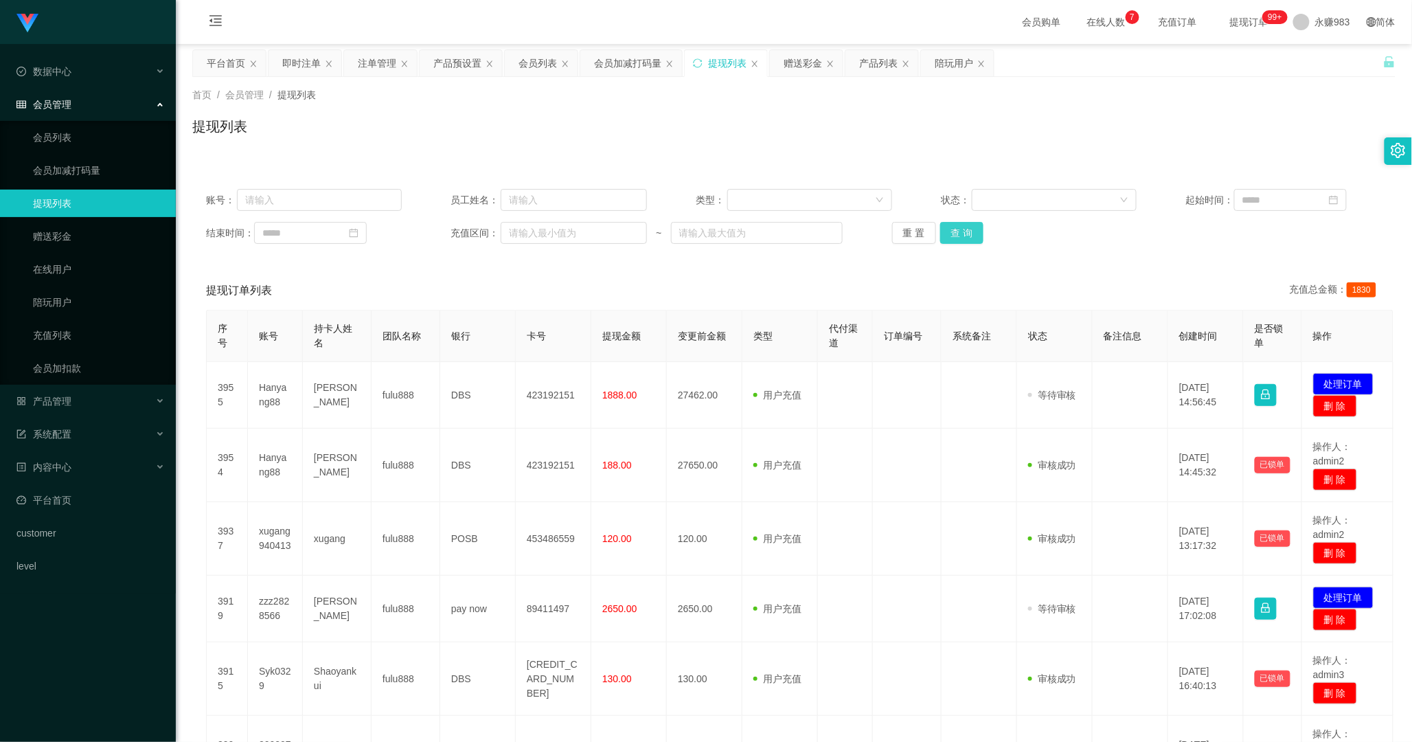
click at [958, 223] on button "查 询" at bounding box center [962, 233] width 44 height 22
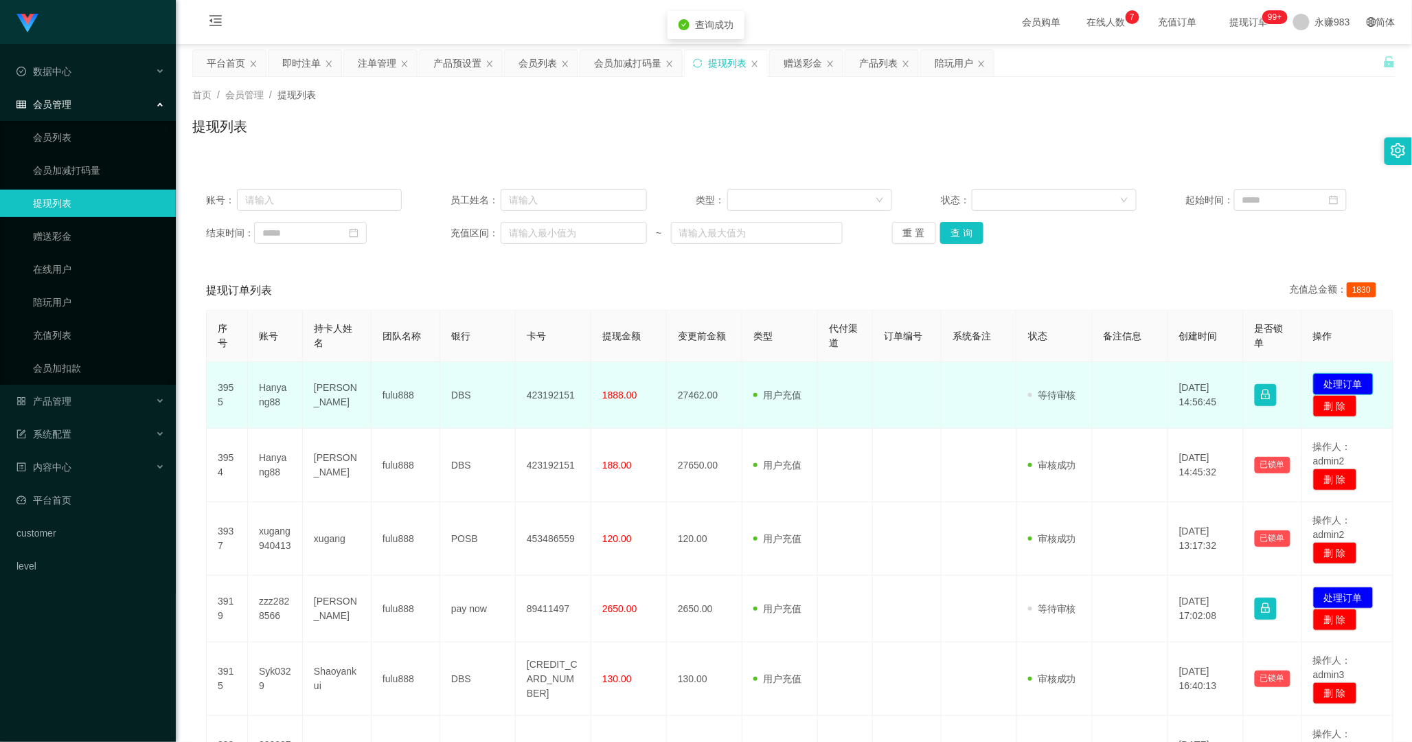
click at [1213, 383] on button "处理订单" at bounding box center [1343, 384] width 60 height 22
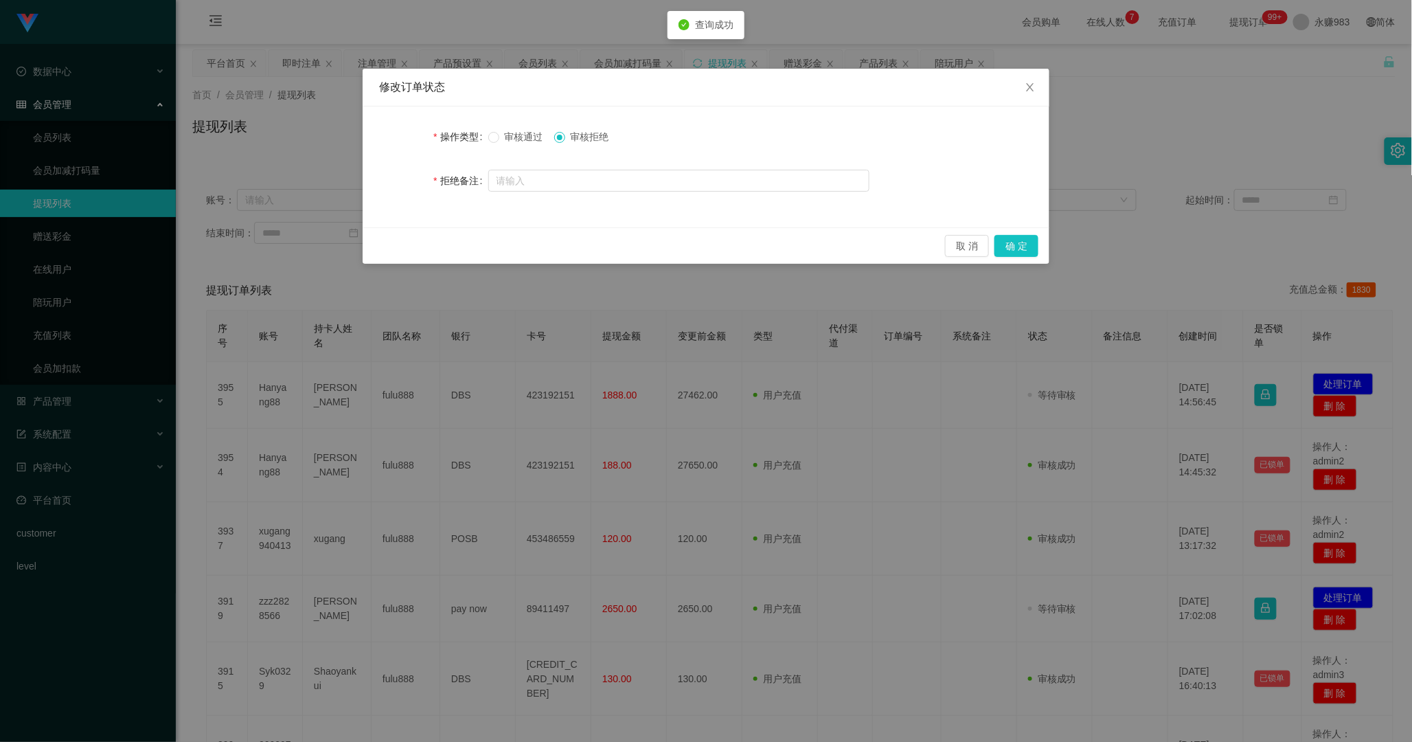
click at [595, 195] on div "操作类型 审核通过 审核拒绝 拒绝备注" at bounding box center [706, 166] width 687 height 121
click at [593, 187] on input "text" at bounding box center [678, 181] width 381 height 22
paste input "Sorry, you did not follow our withdrawal procedures. For your safety, please pr…"
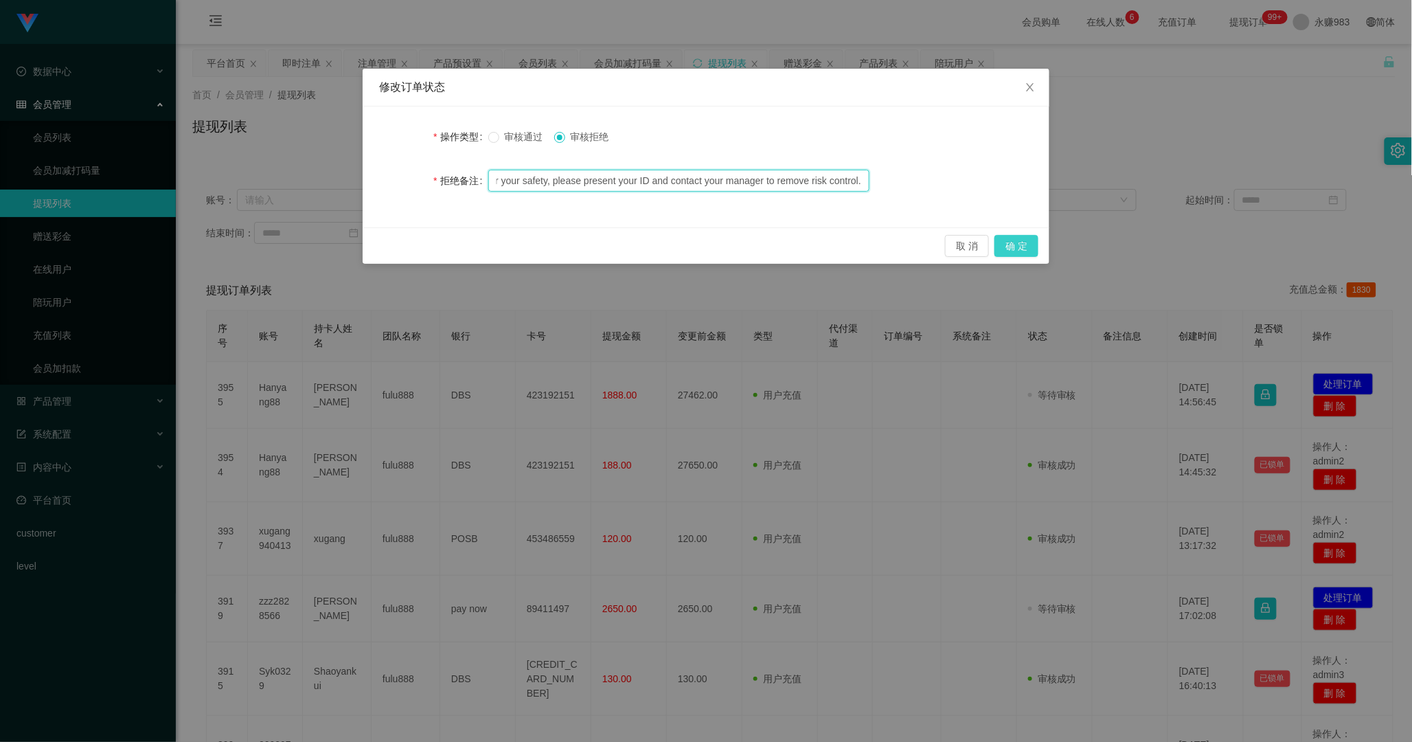
type input "Sorry, you did not follow our withdrawal procedures. For your safety, please pr…"
click at [1023, 244] on button "确 定" at bounding box center [1016, 246] width 44 height 22
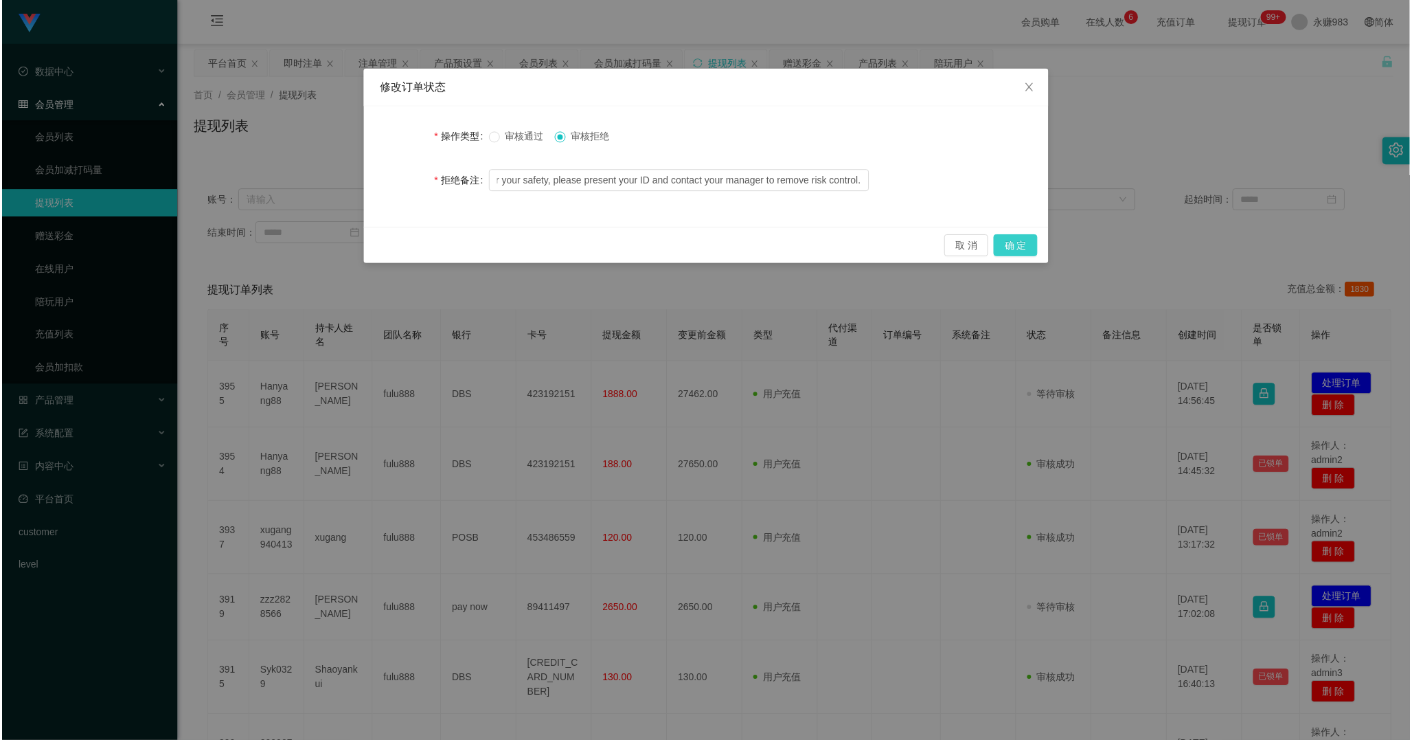
scroll to position [0, 0]
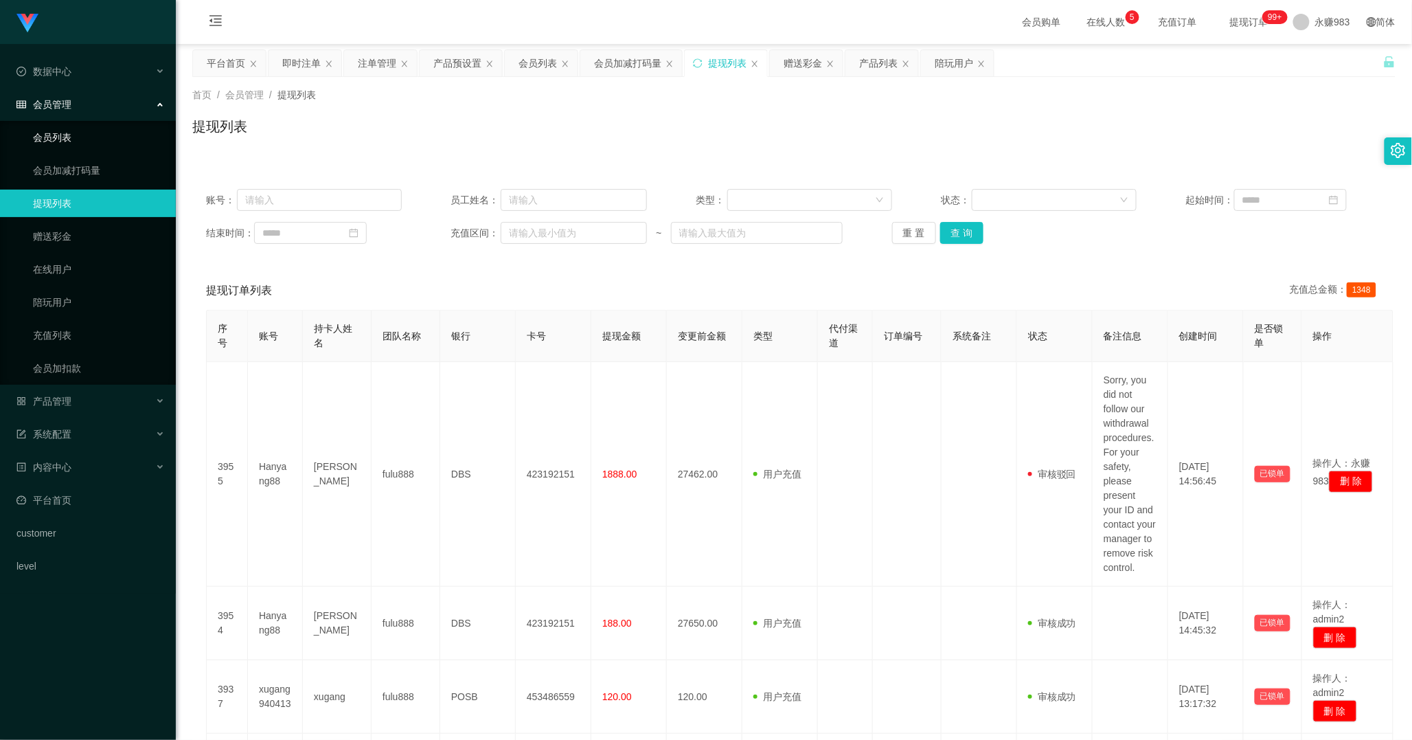
click at [71, 128] on link "会员列表" at bounding box center [99, 137] width 132 height 27
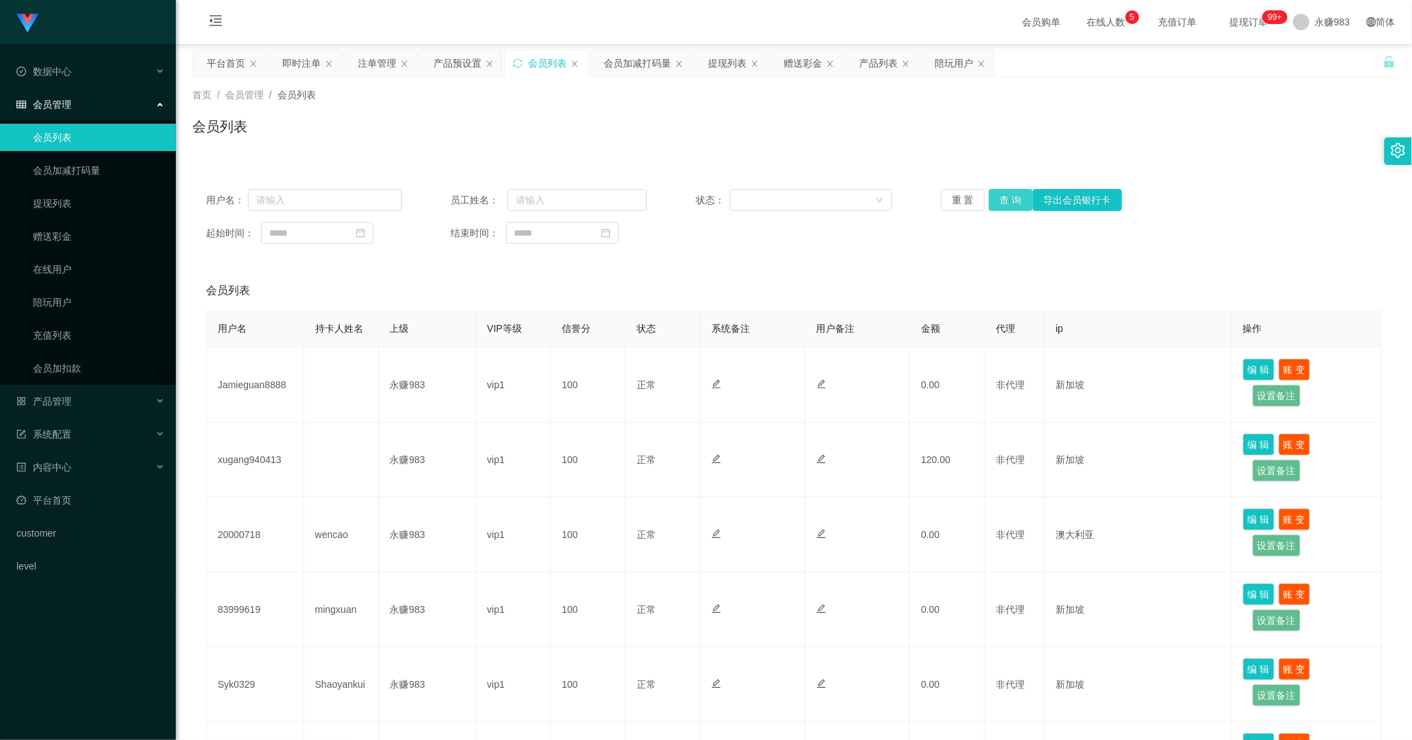
click at [999, 203] on button "查 询" at bounding box center [1011, 200] width 44 height 22
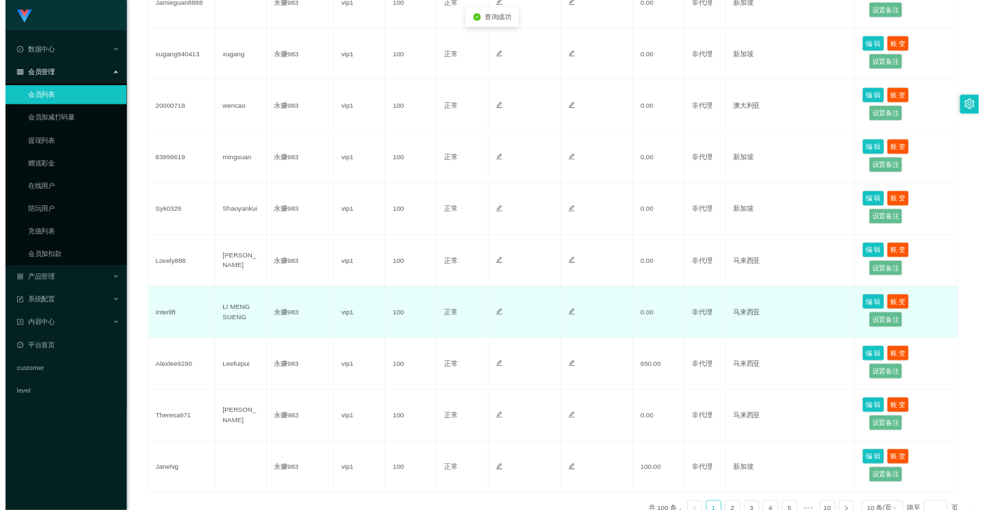
scroll to position [464, 0]
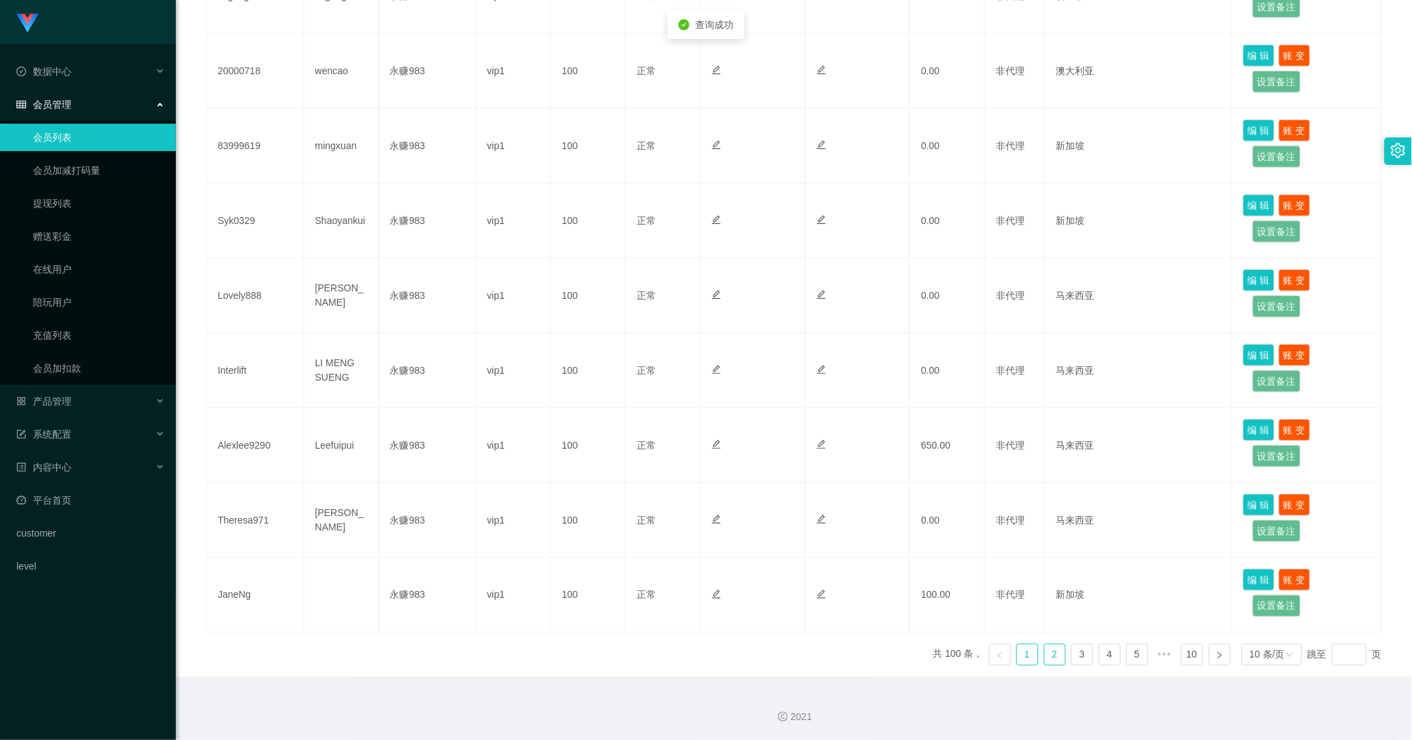
click at [1045, 510] on link "2" at bounding box center [1055, 654] width 21 height 21
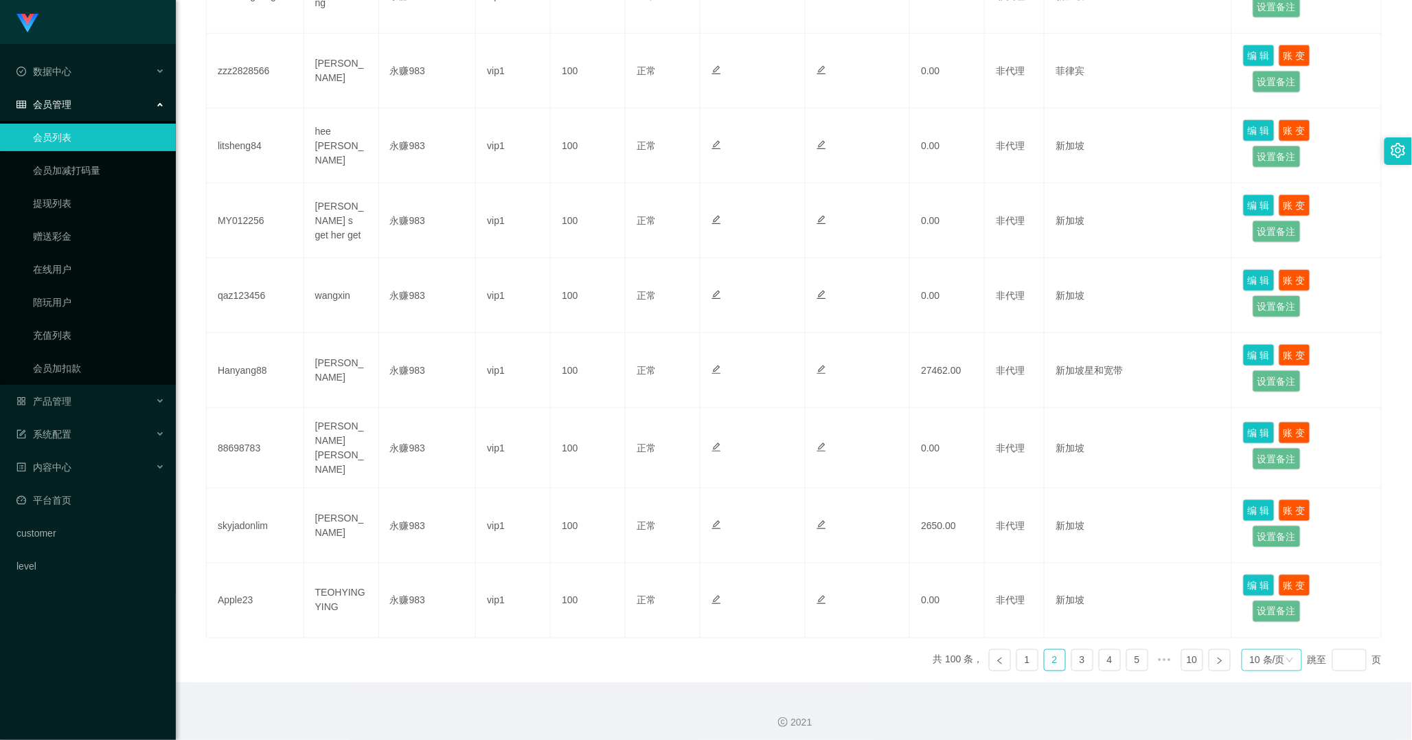
click at [1213, 510] on div "10 条/页" at bounding box center [1272, 660] width 60 height 22
click at [709, 510] on div "用户名 持卡人姓名 上级 VIP等级 信誉分 状态 系统备注 用户备注 金额 代理 ip 操作 bigface1 [PERSON_NAME] Haw 永赚98…" at bounding box center [794, 264] width 1176 height 836
